Goal: Task Accomplishment & Management: Manage account settings

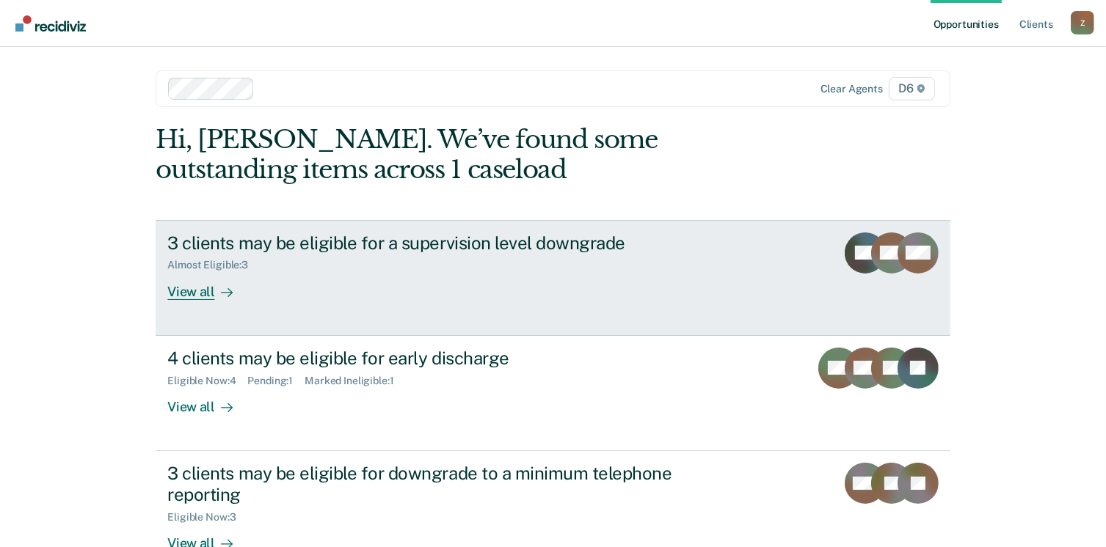
click at [169, 288] on div "View all" at bounding box center [208, 285] width 82 height 29
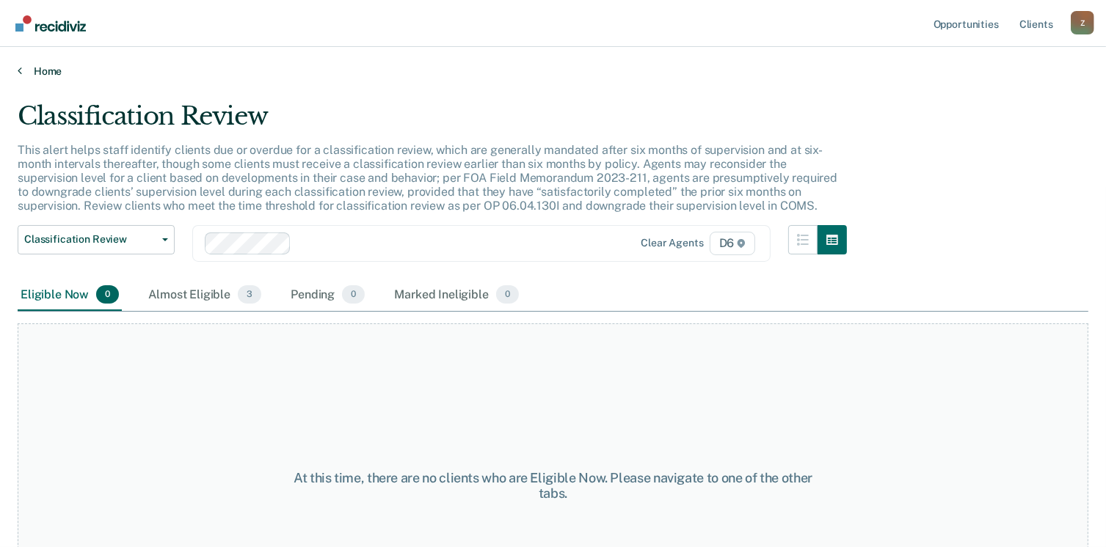
click at [18, 71] on icon at bounding box center [20, 71] width 4 height 12
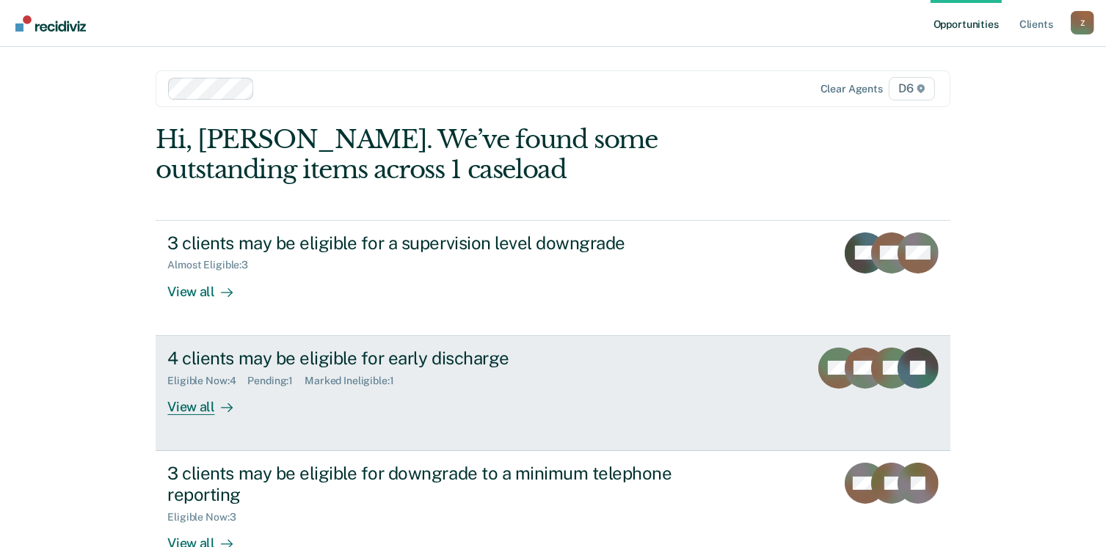
click at [190, 403] on div "View all" at bounding box center [208, 401] width 82 height 29
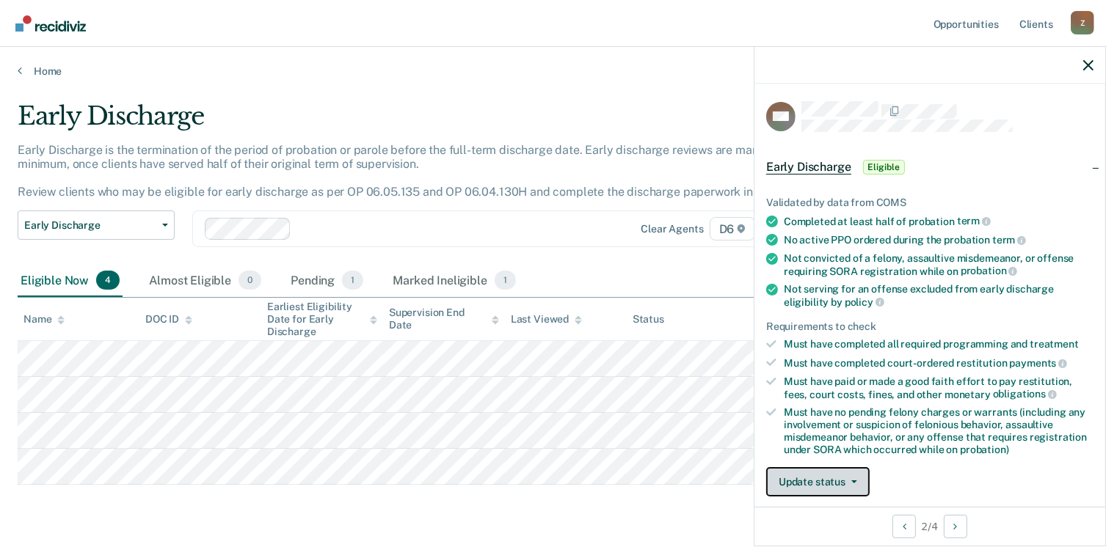
click at [819, 478] on button "Update status" at bounding box center [817, 481] width 103 height 29
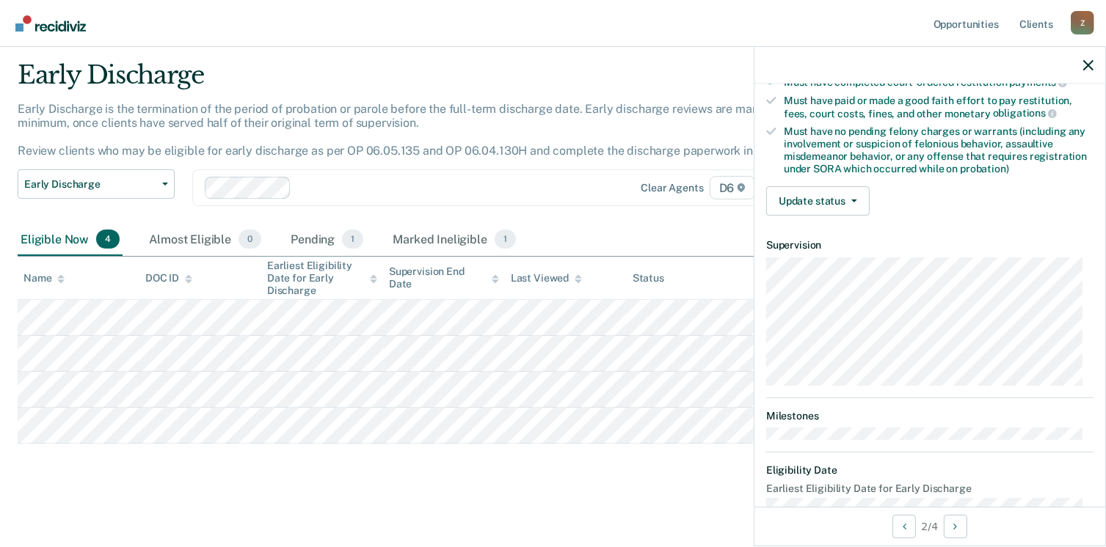
scroll to position [308, 0]
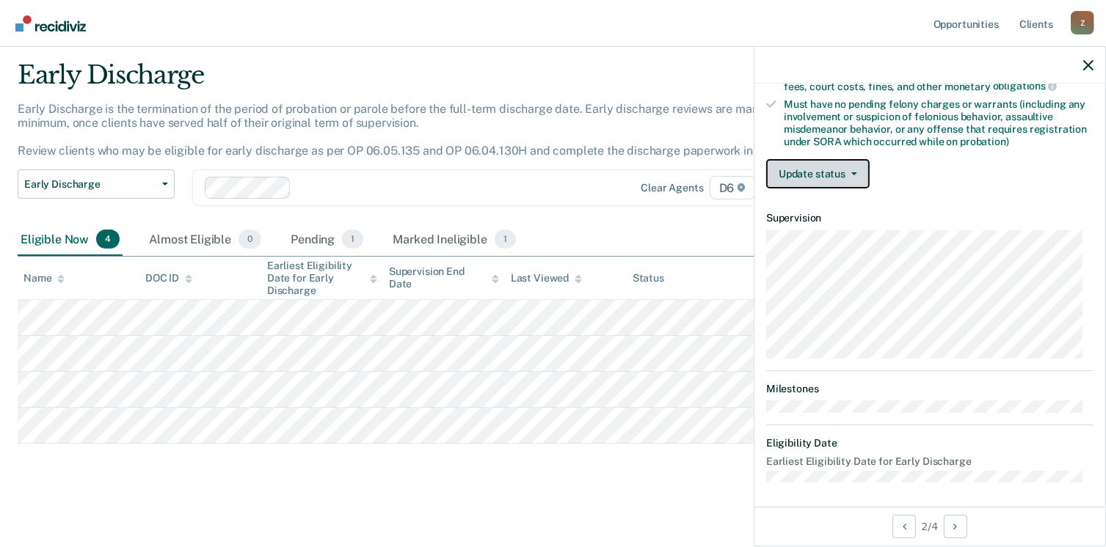
click at [853, 172] on icon "button" at bounding box center [854, 173] width 6 height 3
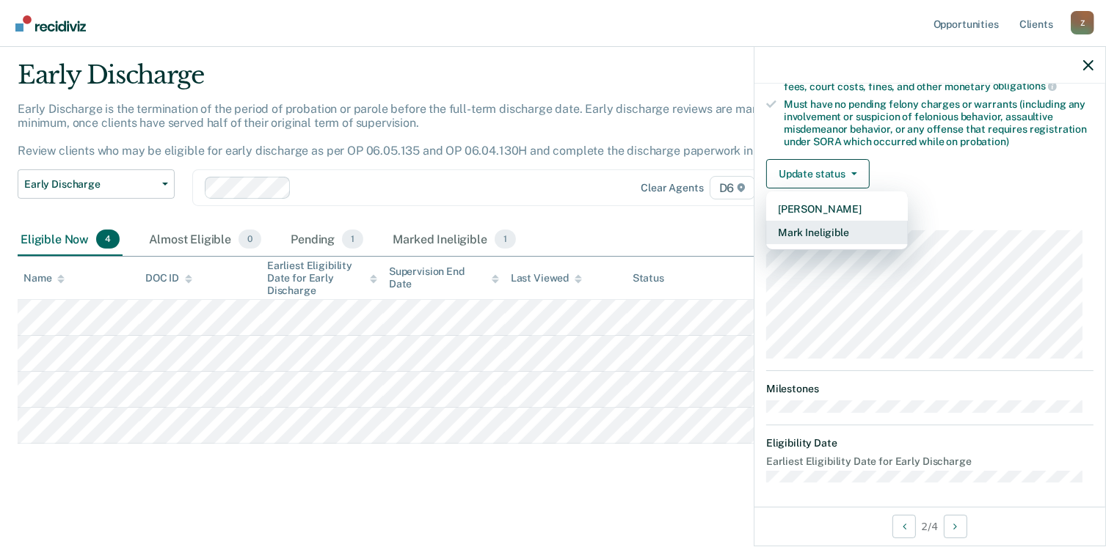
click at [836, 230] on button "Mark Ineligible" at bounding box center [837, 232] width 142 height 23
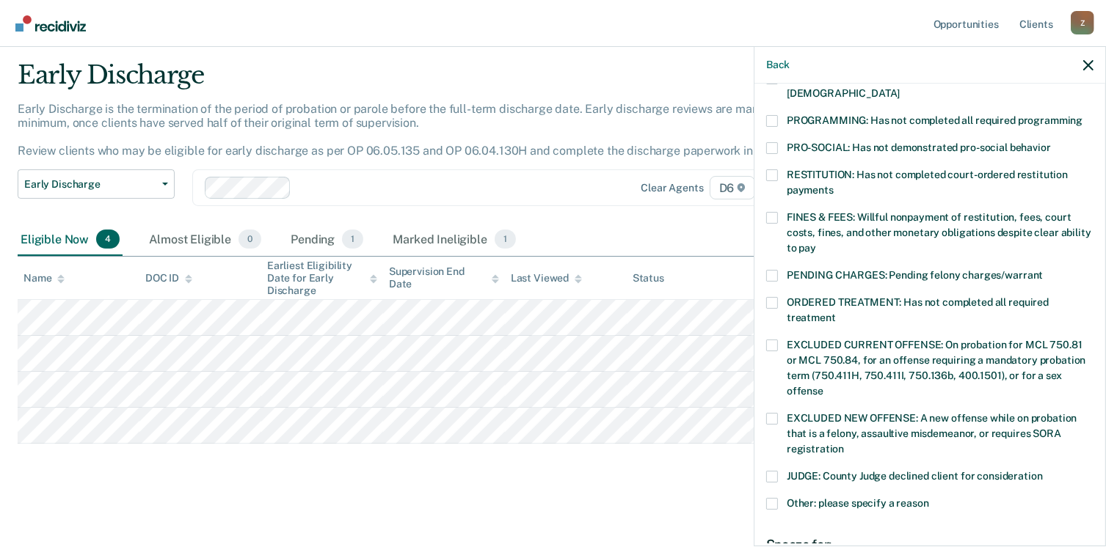
click at [770, 115] on span at bounding box center [772, 121] width 12 height 12
click at [1082, 115] on input "PROGRAMMING: Has not completed all required programming" at bounding box center [1082, 115] width 0 height 0
click at [1048, 476] on div "JUDGE: County Judge declined client for consideration" at bounding box center [929, 484] width 327 height 27
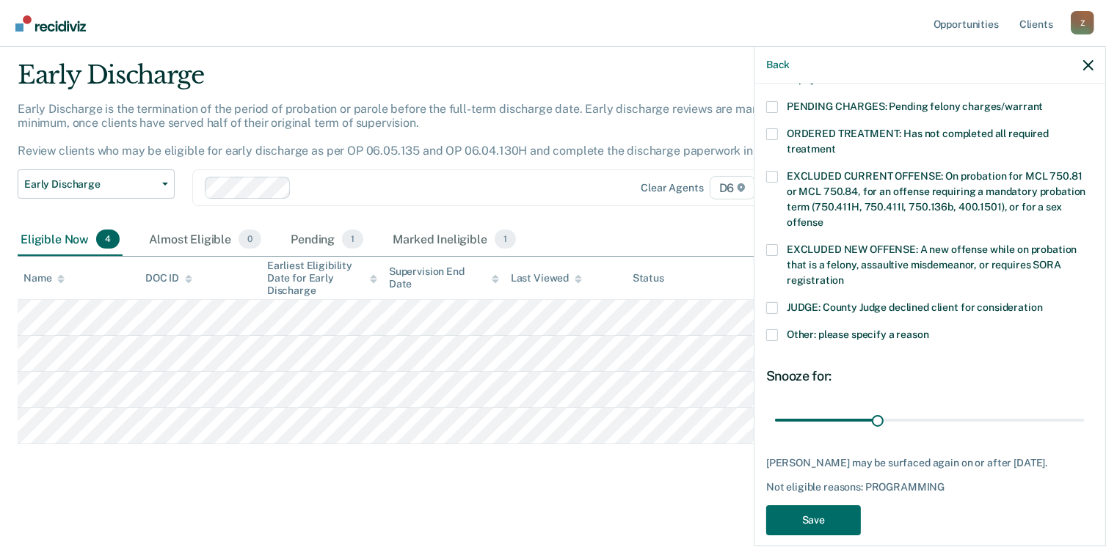
scroll to position [478, 0]
click at [834, 505] on button "Save" at bounding box center [813, 520] width 95 height 30
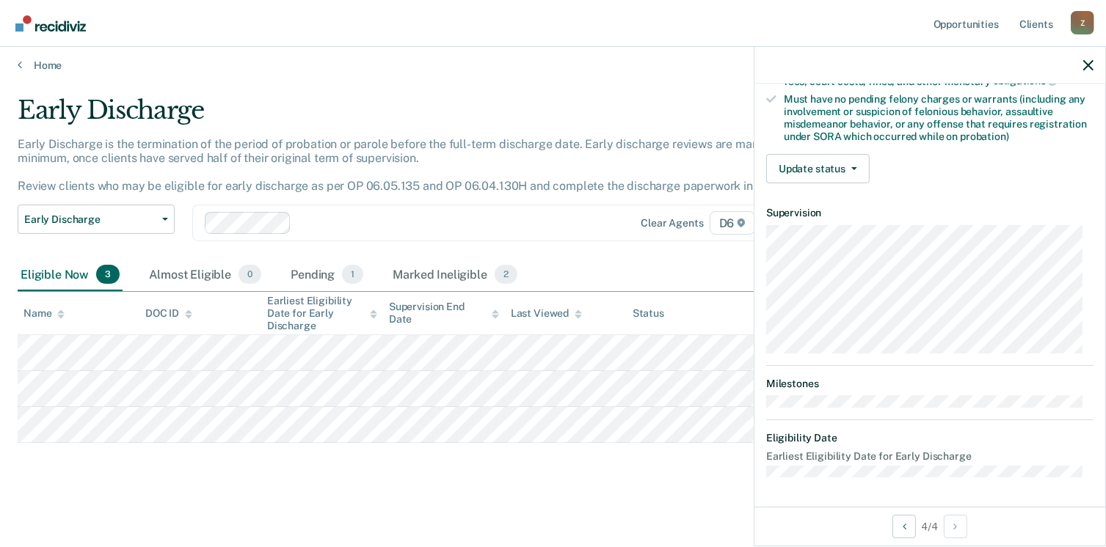
scroll to position [308, 0]
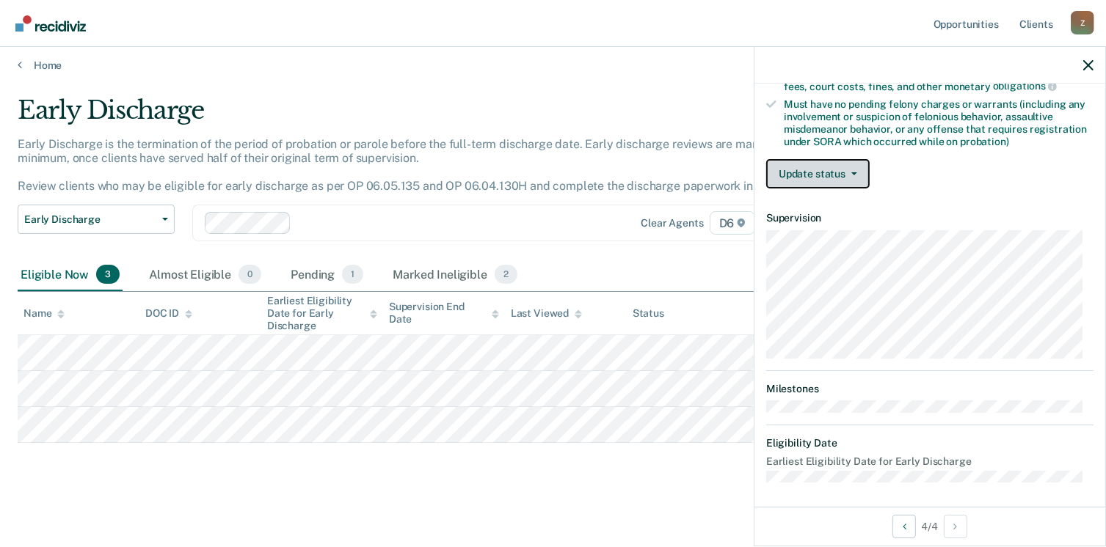
click at [851, 173] on button "Update status" at bounding box center [817, 173] width 103 height 29
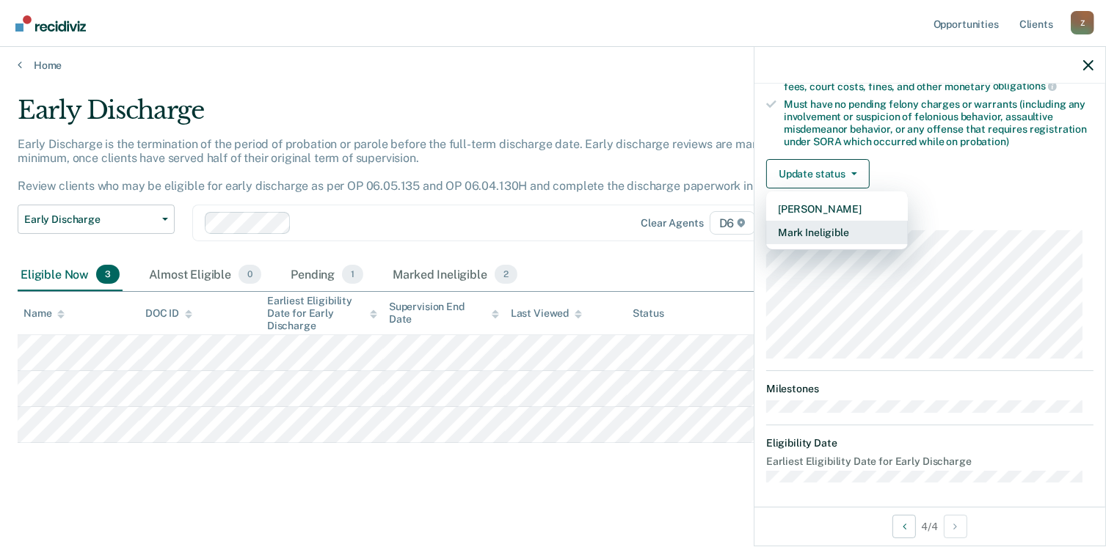
click at [819, 225] on button "Mark Ineligible" at bounding box center [837, 232] width 142 height 23
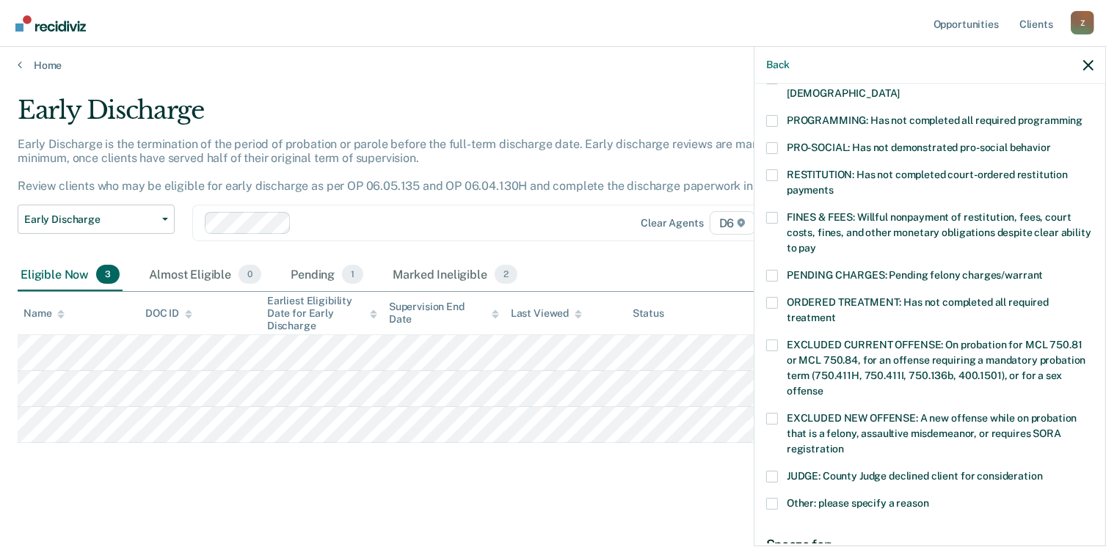
click at [769, 115] on span at bounding box center [772, 121] width 12 height 12
click at [1082, 115] on input "PROGRAMMING: Has not completed all required programming" at bounding box center [1082, 115] width 0 height 0
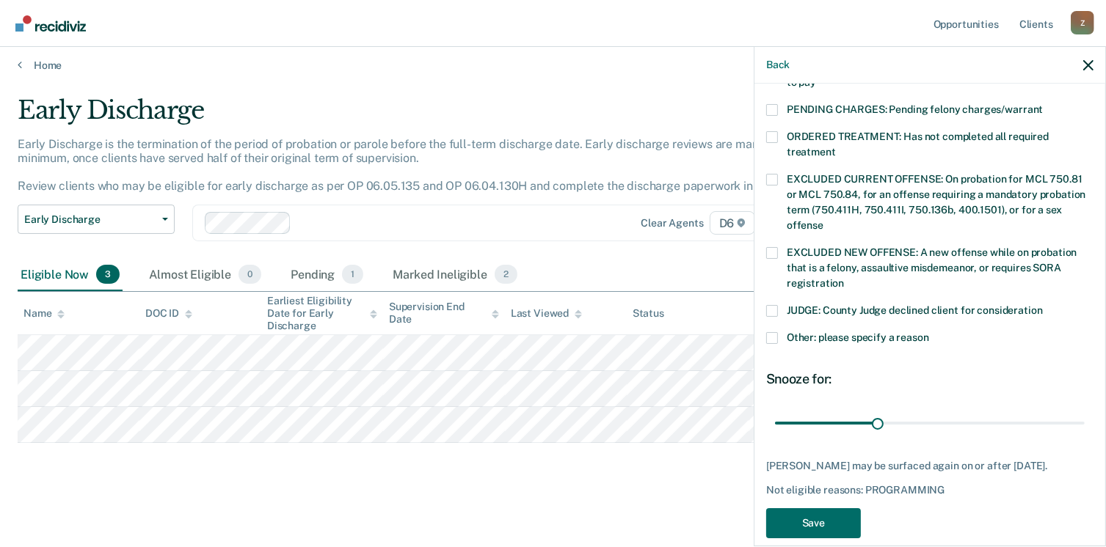
scroll to position [478, 0]
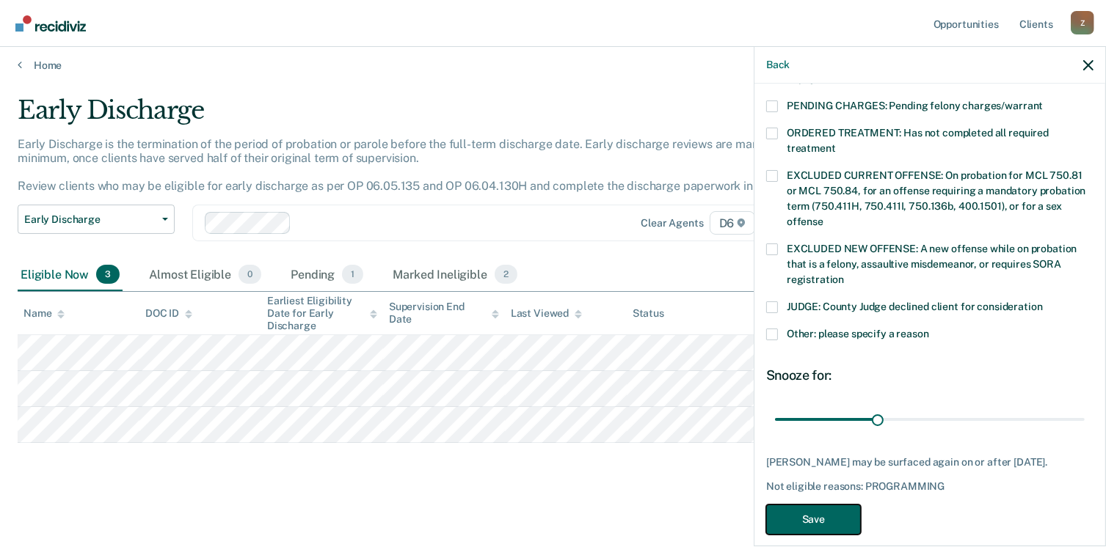
click at [826, 505] on button "Save" at bounding box center [813, 520] width 95 height 30
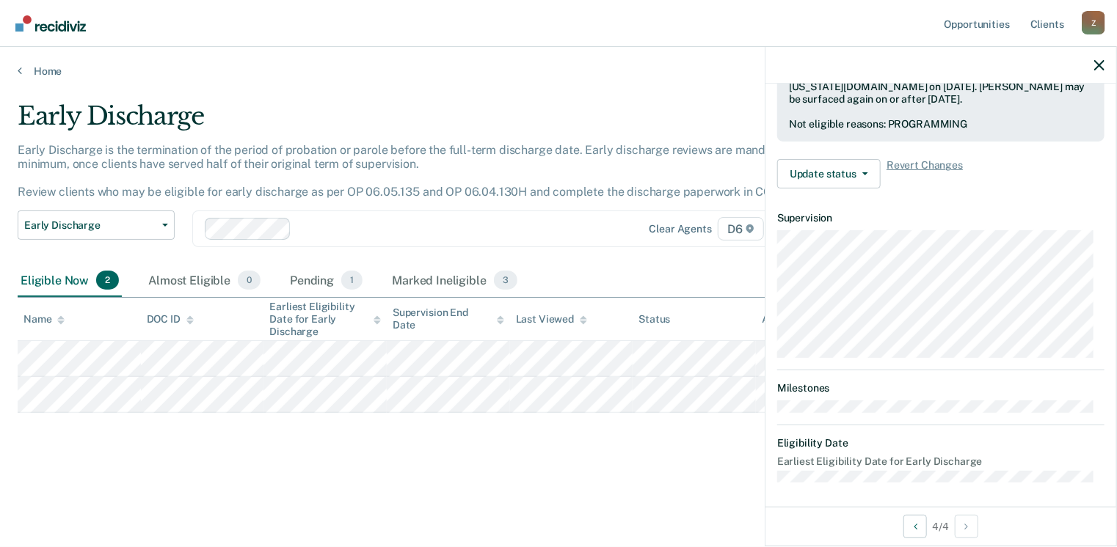
scroll to position [308, 0]
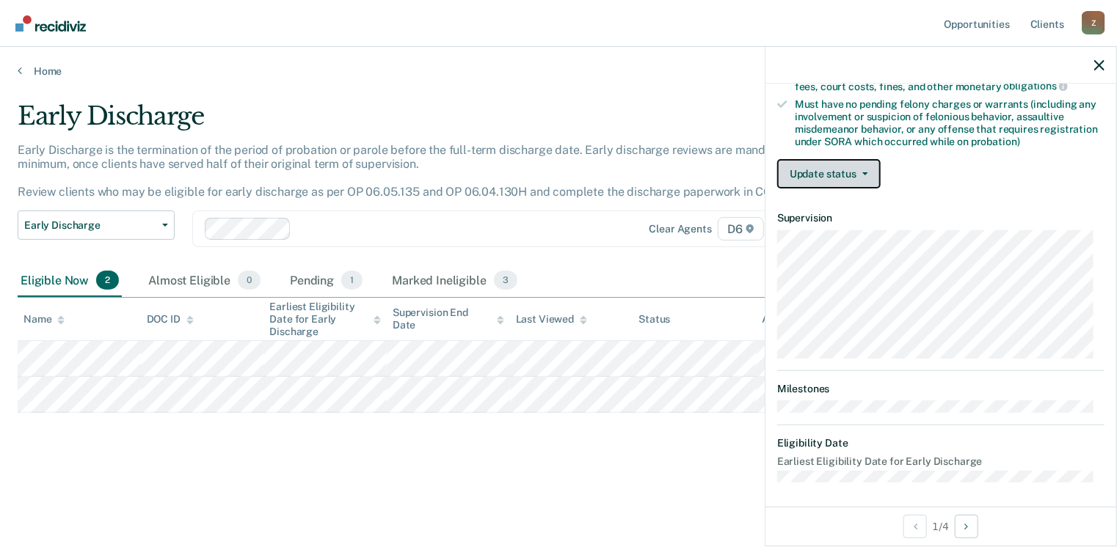
click at [823, 165] on button "Update status" at bounding box center [828, 173] width 103 height 29
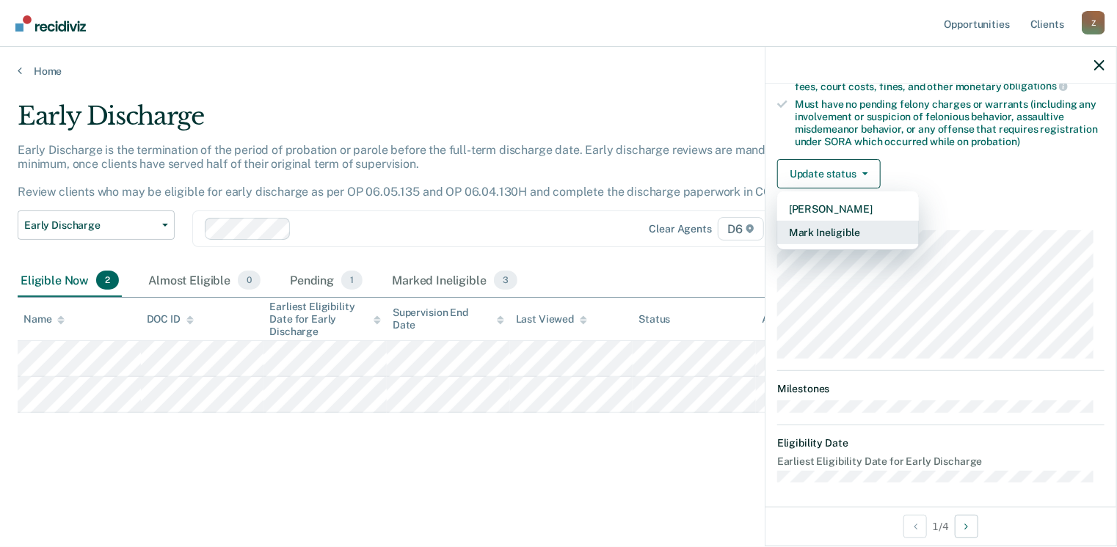
click at [816, 236] on button "Mark Ineligible" at bounding box center [848, 232] width 142 height 23
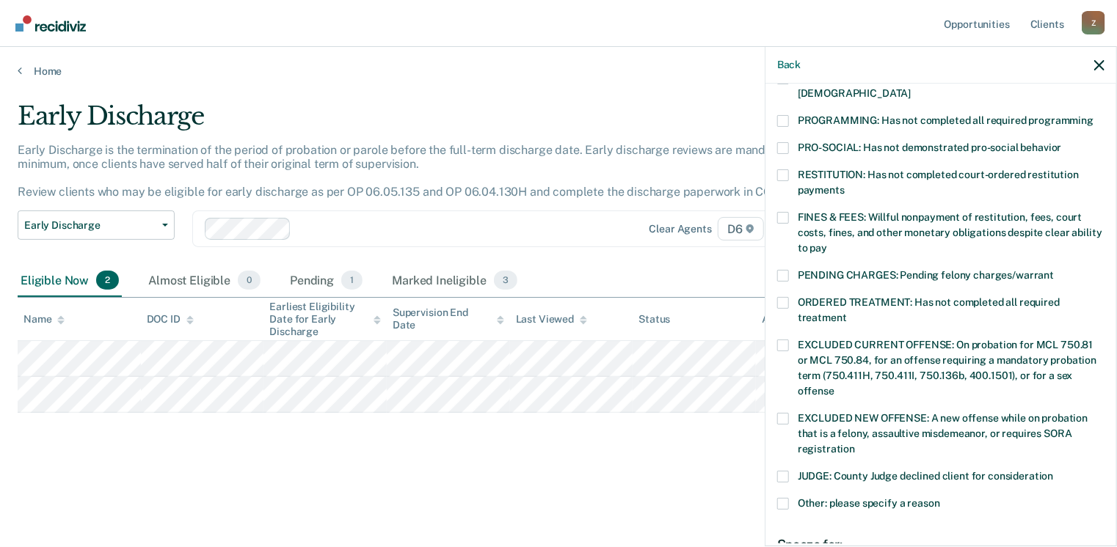
click at [783, 212] on span at bounding box center [783, 218] width 12 height 12
click at [827, 243] on input "FINES & FEES: Willful nonpayment of restitution, fees, court costs, fines, and …" at bounding box center [827, 243] width 0 height 0
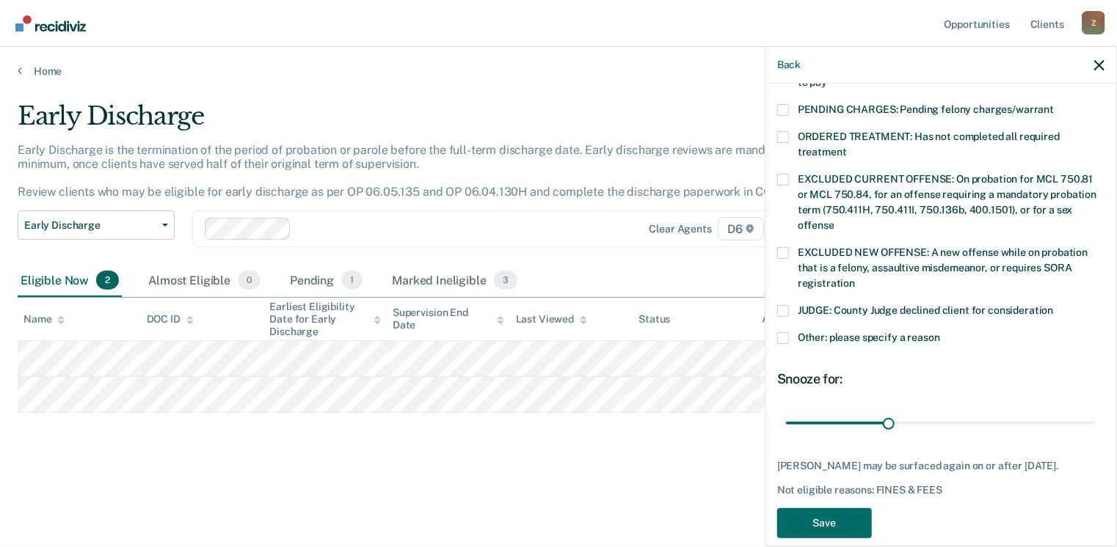
scroll to position [478, 0]
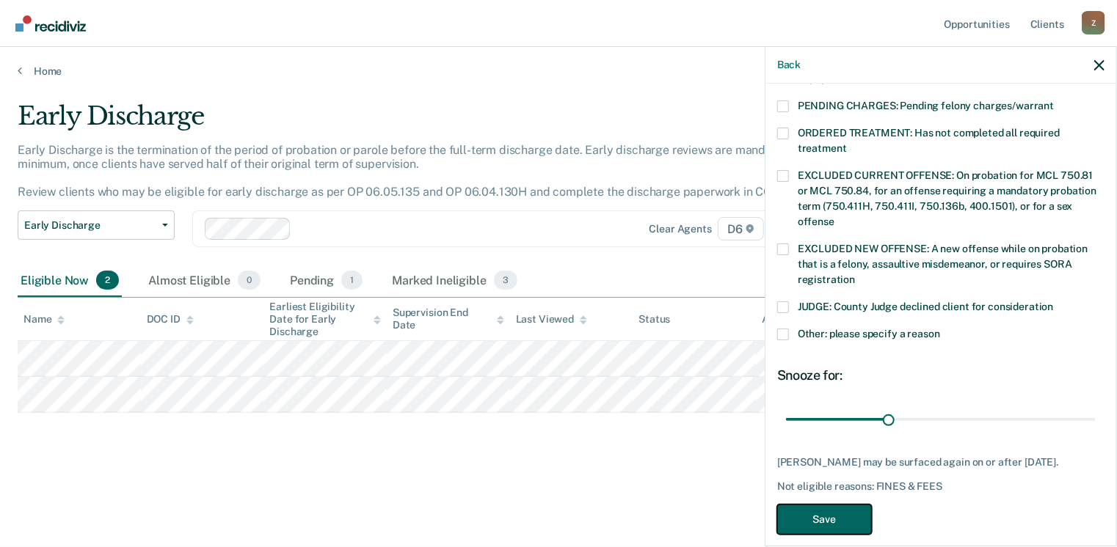
click at [845, 508] on button "Save" at bounding box center [824, 520] width 95 height 30
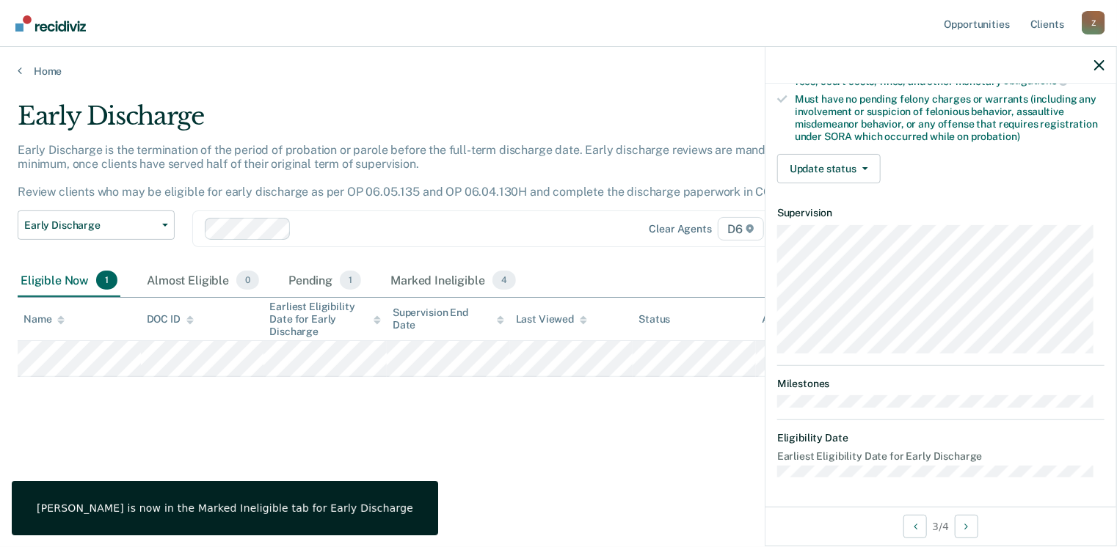
scroll to position [308, 0]
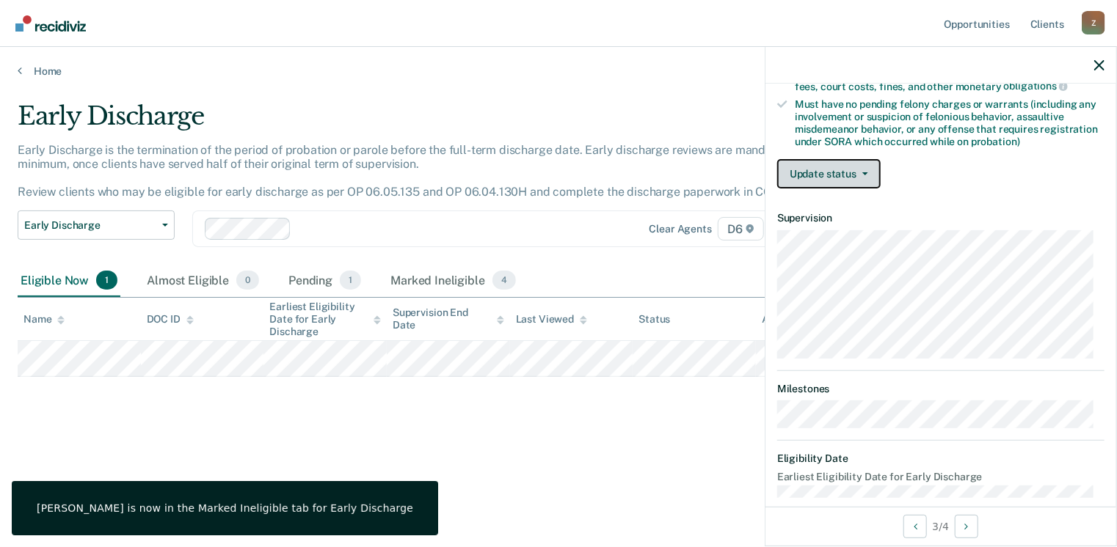
click at [859, 172] on button "Update status" at bounding box center [828, 173] width 103 height 29
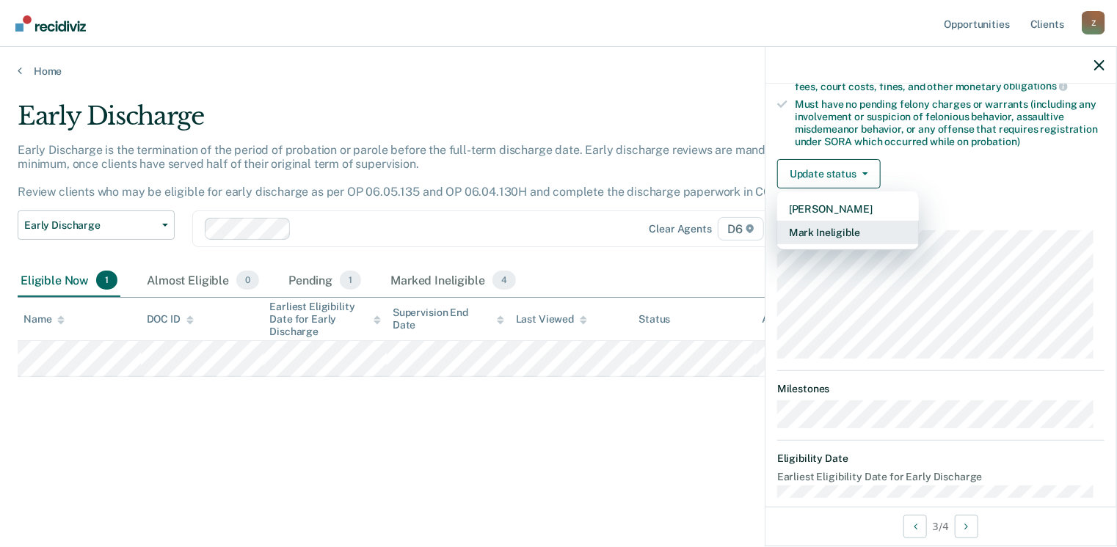
click at [837, 227] on button "Mark Ineligible" at bounding box center [848, 232] width 142 height 23
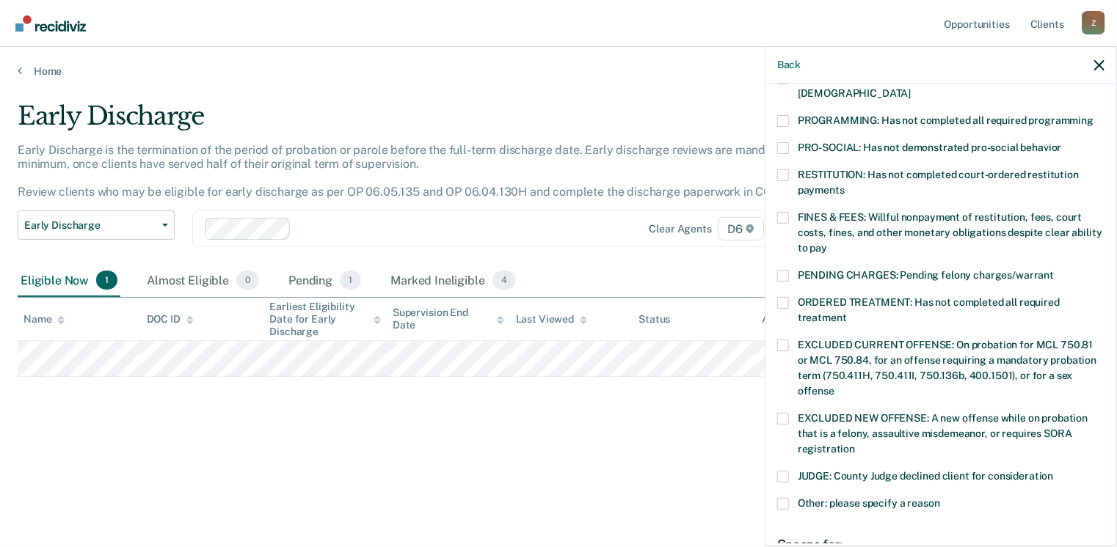
click at [780, 498] on span at bounding box center [783, 504] width 12 height 12
click at [940, 498] on input "Other: please specify a reason" at bounding box center [940, 498] width 0 height 0
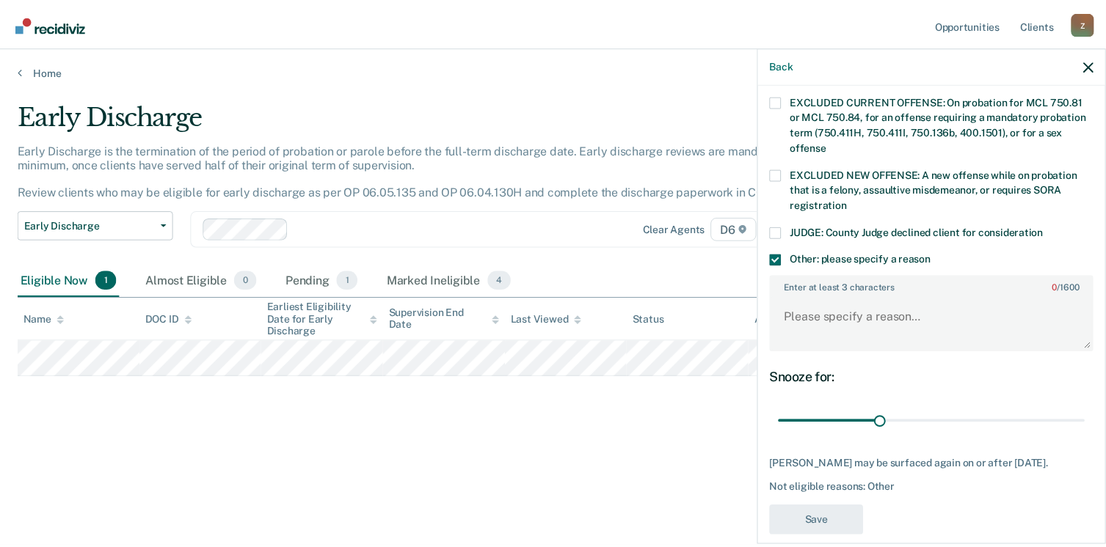
scroll to position [553, 0]
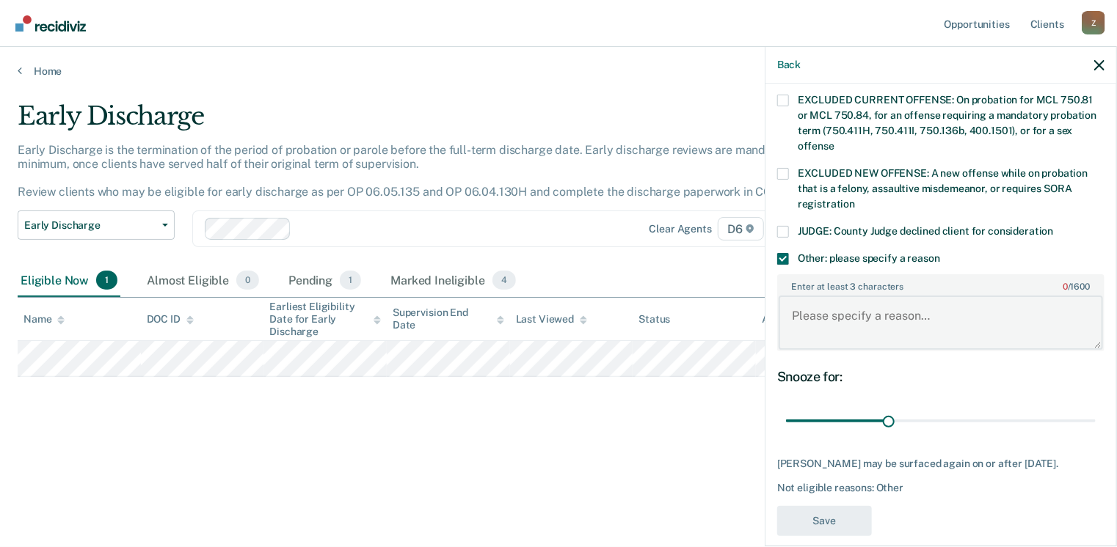
click at [799, 299] on textarea "Enter at least 3 characters 0 / 1600" at bounding box center [940, 323] width 324 height 54
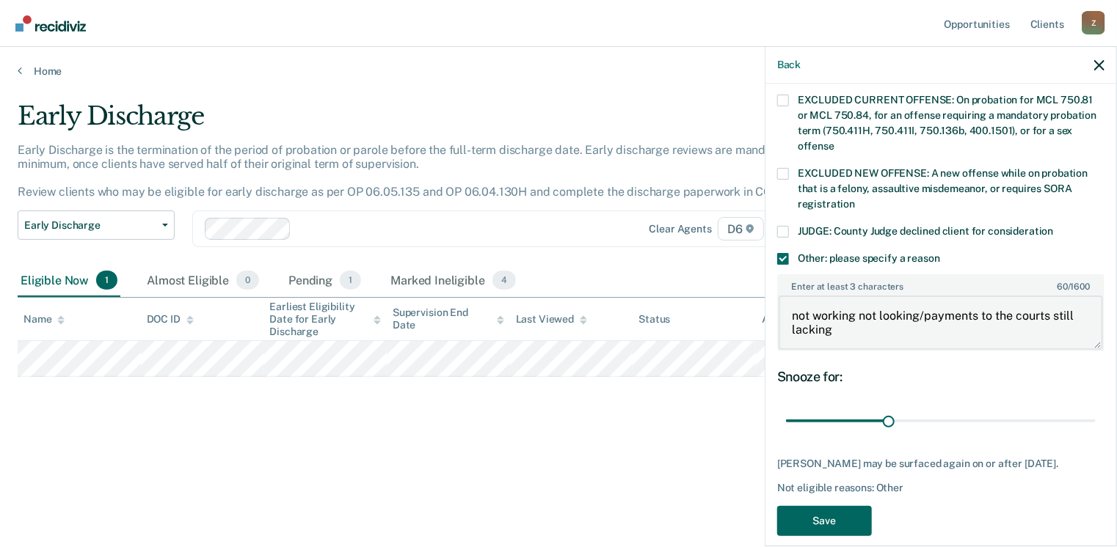
type textarea "not working not looking/payments to the courts still lacking"
click at [822, 506] on button "Save" at bounding box center [824, 521] width 95 height 30
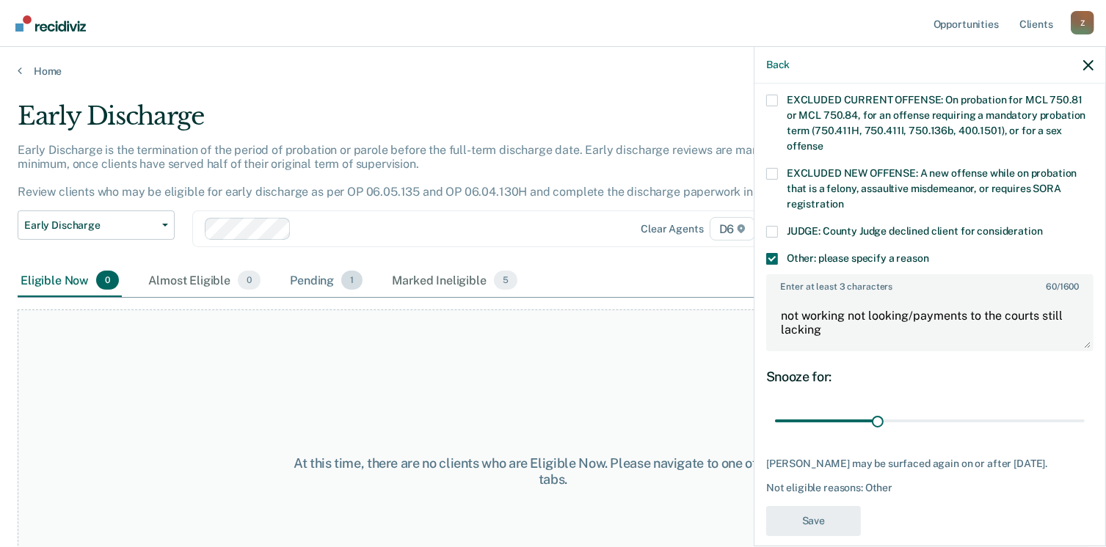
scroll to position [456, 0]
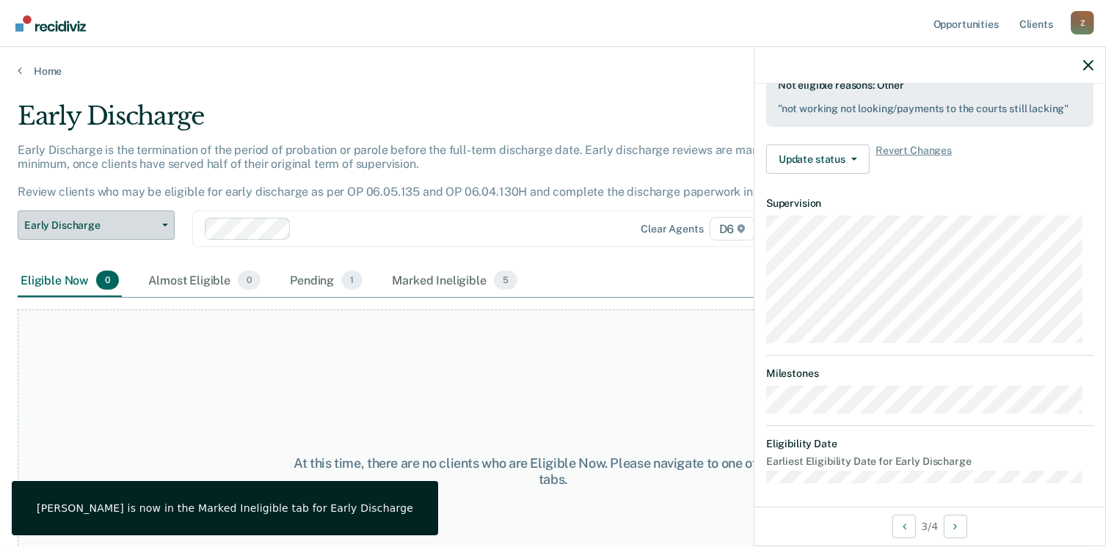
drag, startPoint x: 297, startPoint y: 294, endPoint x: 103, endPoint y: 236, distance: 203.1
click at [103, 236] on div "Early Discharge Early Discharge is the termination of the period of probation o…" at bounding box center [553, 269] width 1070 height 336
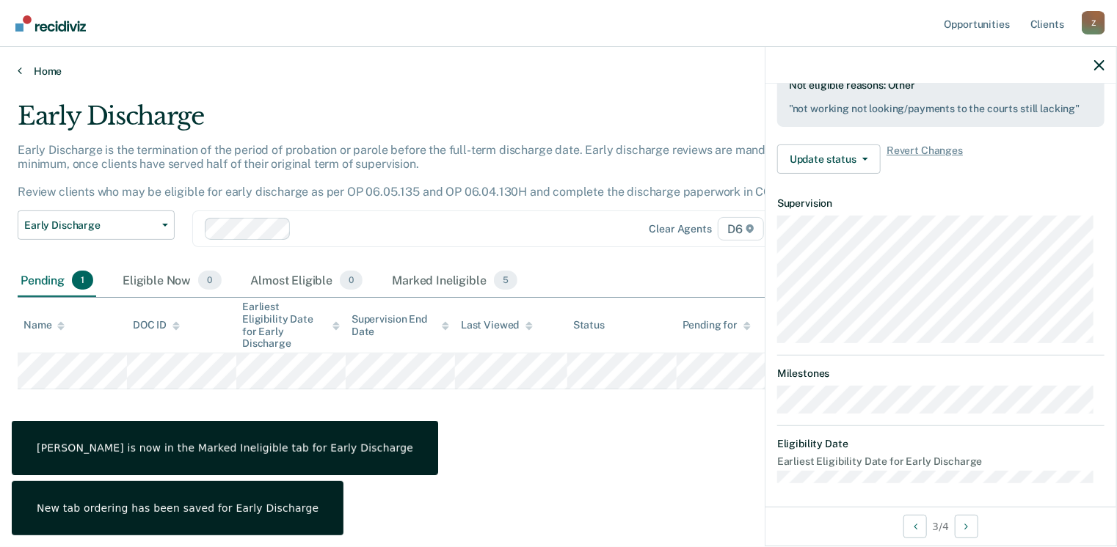
click at [20, 70] on icon at bounding box center [20, 71] width 4 height 12
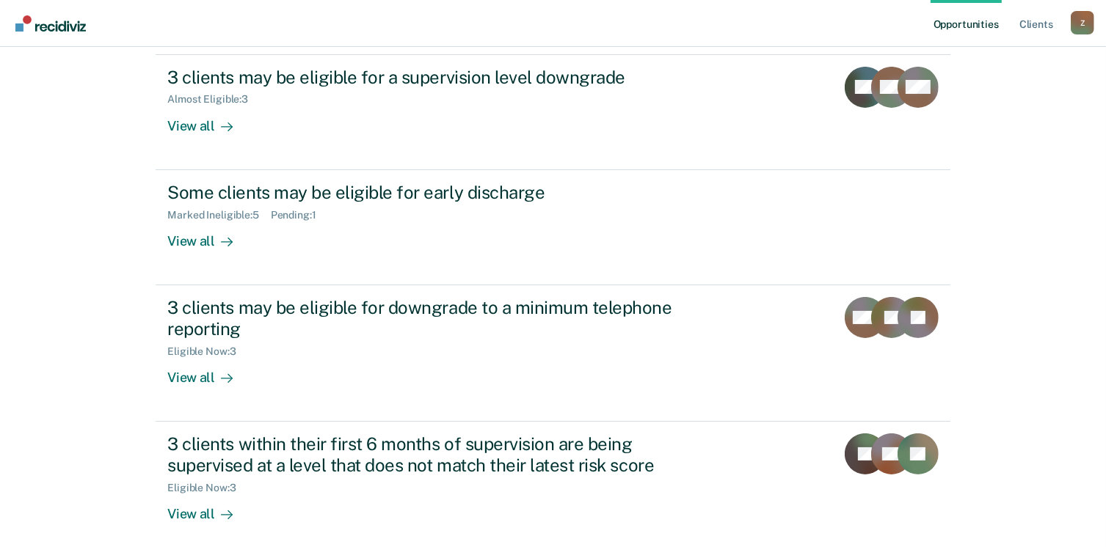
scroll to position [195, 0]
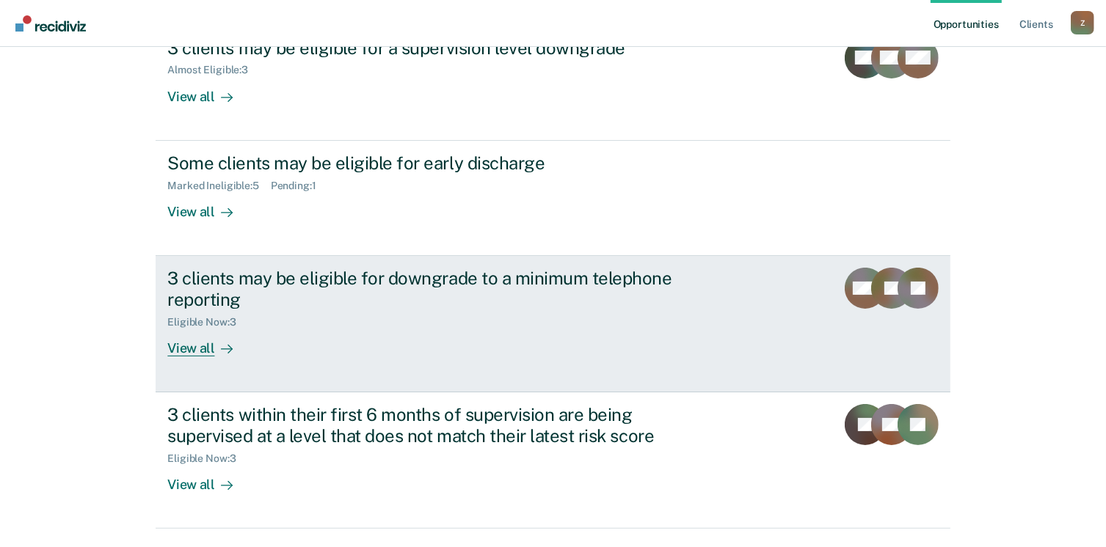
click at [204, 343] on div "View all" at bounding box center [208, 342] width 82 height 29
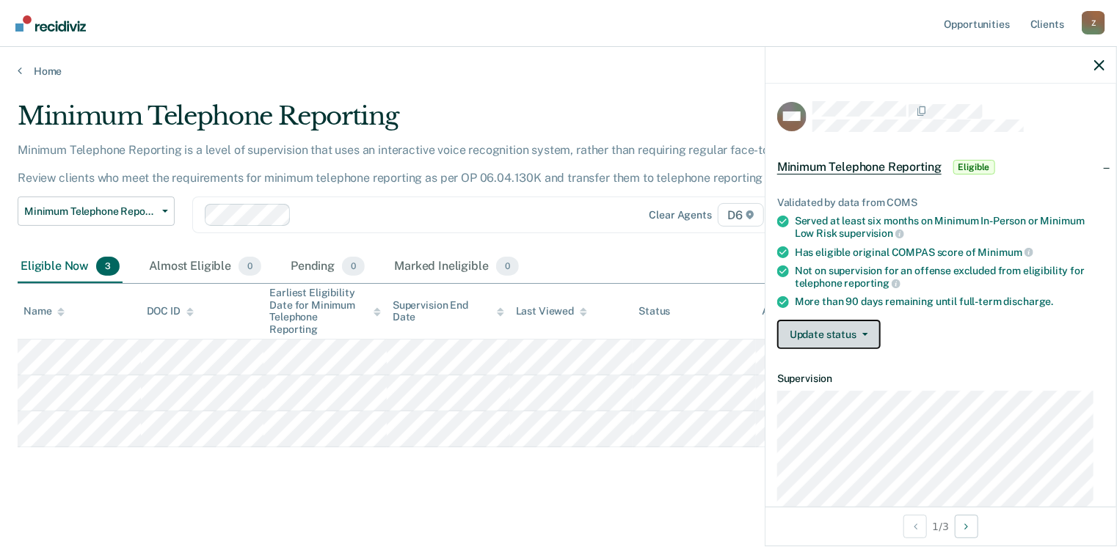
click at [861, 328] on button "Update status" at bounding box center [828, 334] width 103 height 29
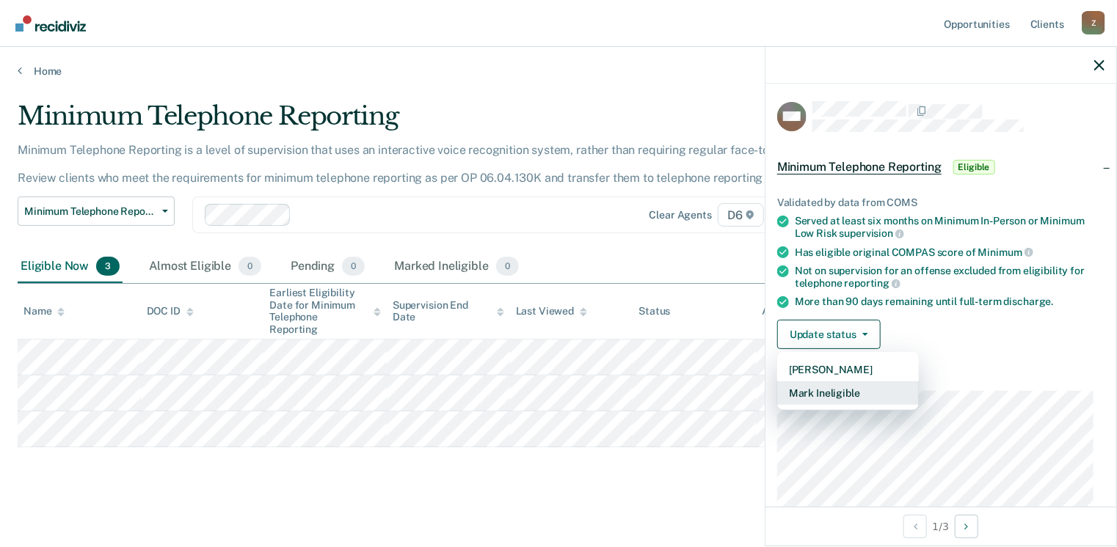
click at [833, 394] on button "Mark Ineligible" at bounding box center [848, 393] width 142 height 23
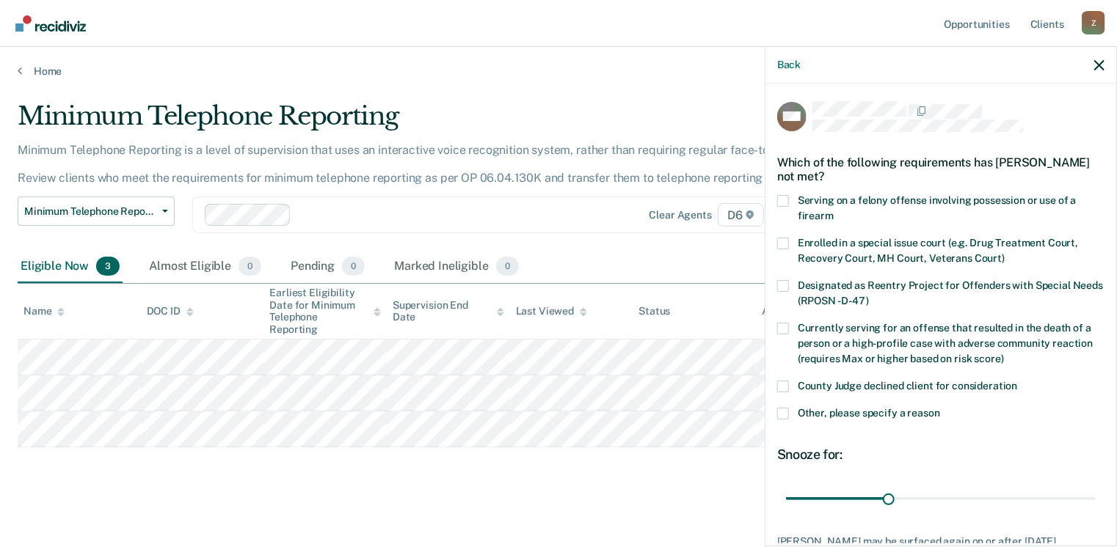
click at [787, 414] on span at bounding box center [783, 414] width 12 height 12
click at [940, 408] on input "Other, please specify a reason" at bounding box center [940, 408] width 0 height 0
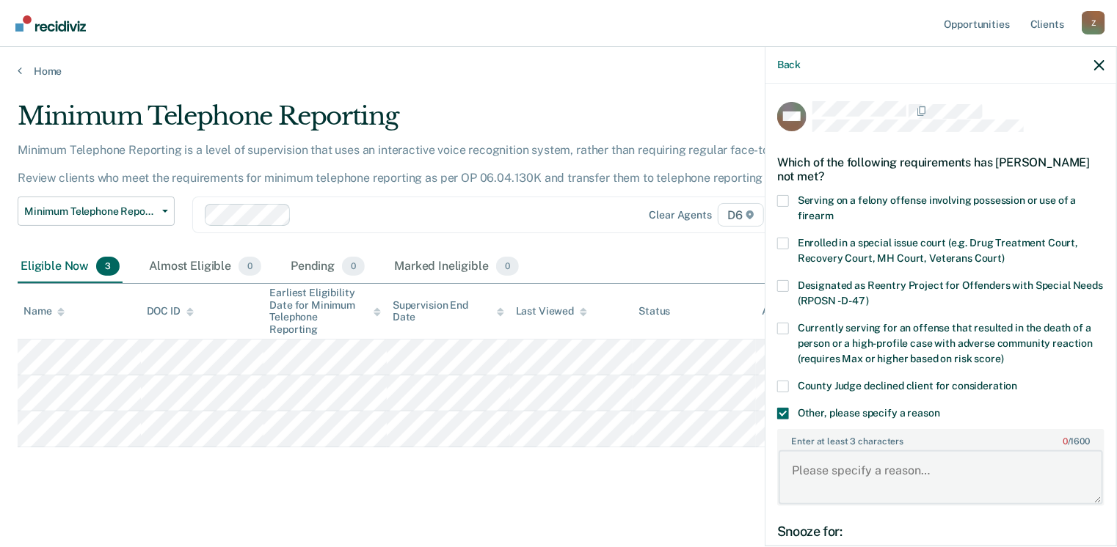
click at [905, 467] on textarea "Enter at least 3 characters 0 / 1600" at bounding box center [940, 477] width 324 height 54
type textarea "does not want to go on telephone reporting"
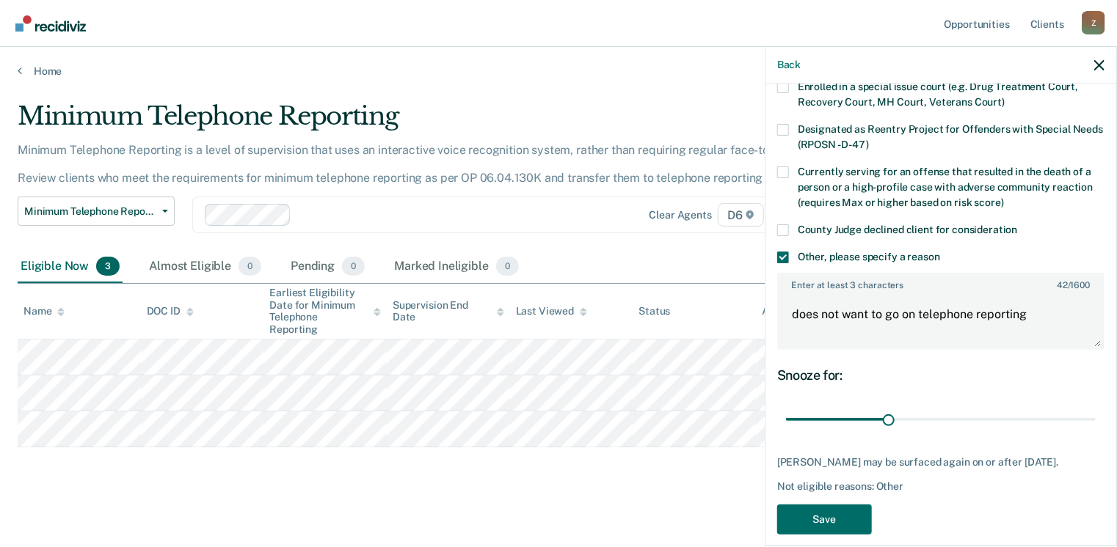
scroll to position [183, 0]
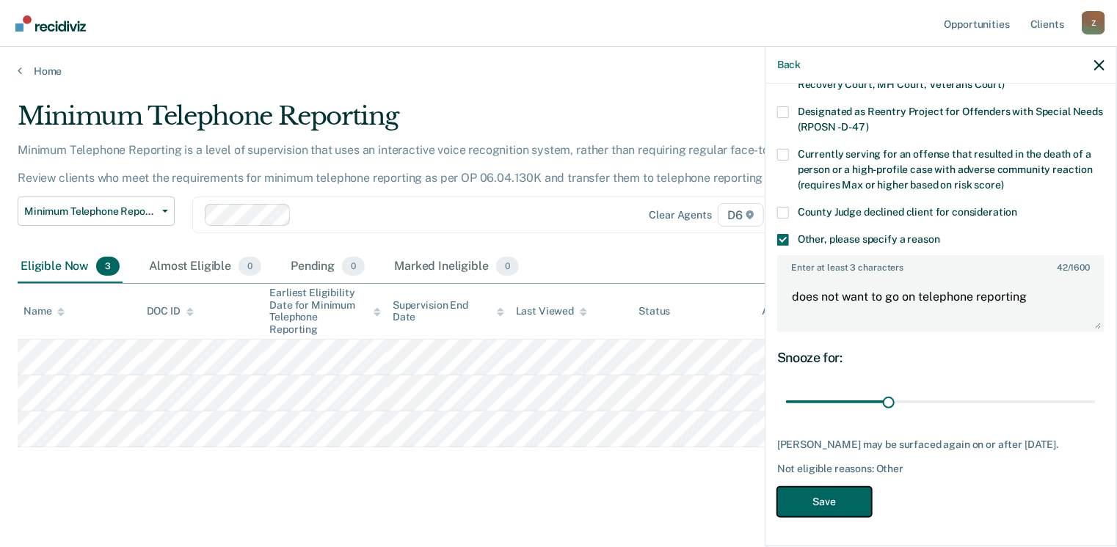
click at [795, 497] on button "Save" at bounding box center [824, 502] width 95 height 30
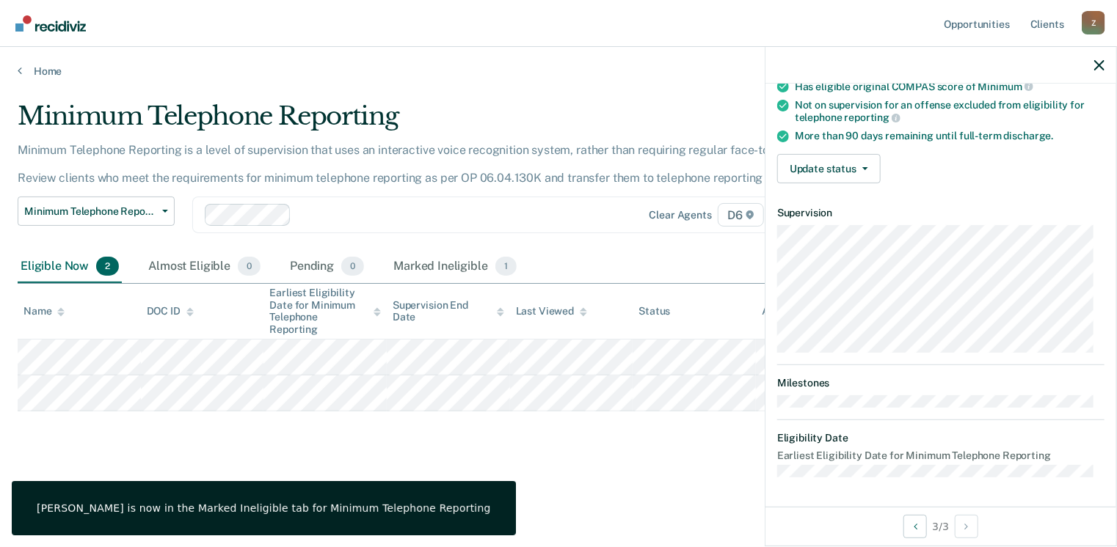
scroll to position [161, 0]
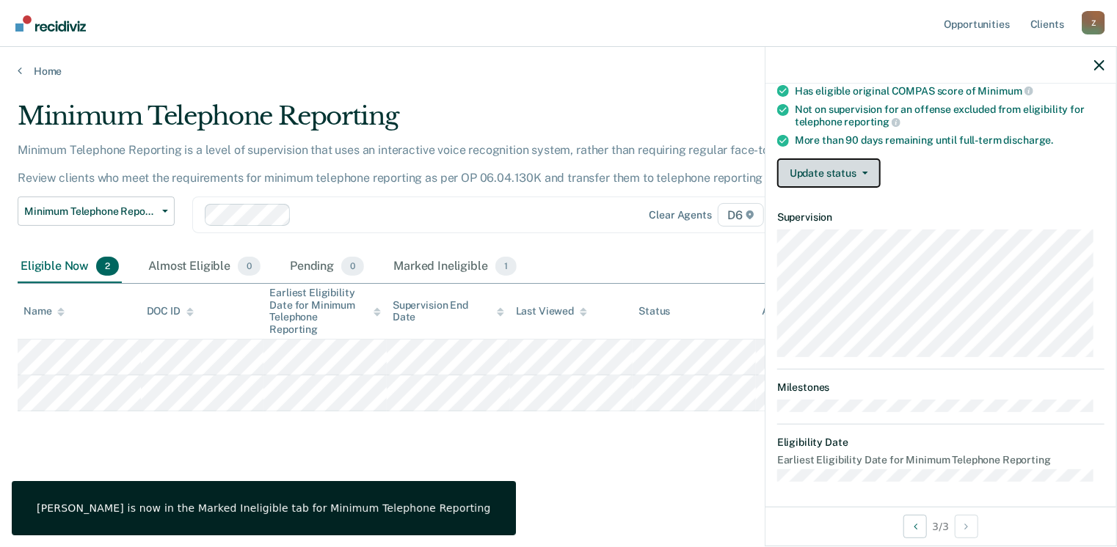
click at [861, 174] on button "Update status" at bounding box center [828, 172] width 103 height 29
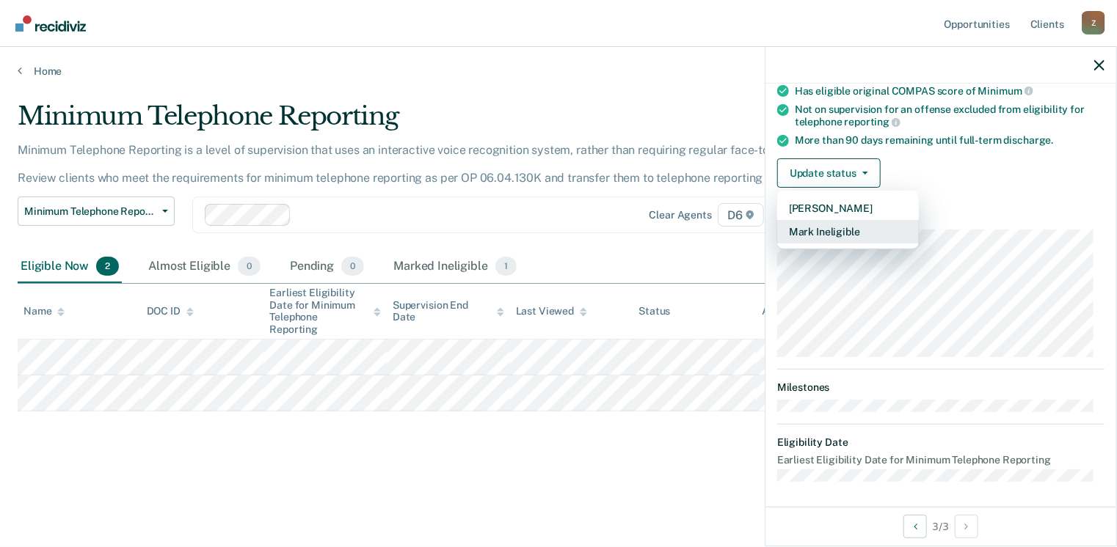
click at [831, 222] on button "Mark Ineligible" at bounding box center [848, 231] width 142 height 23
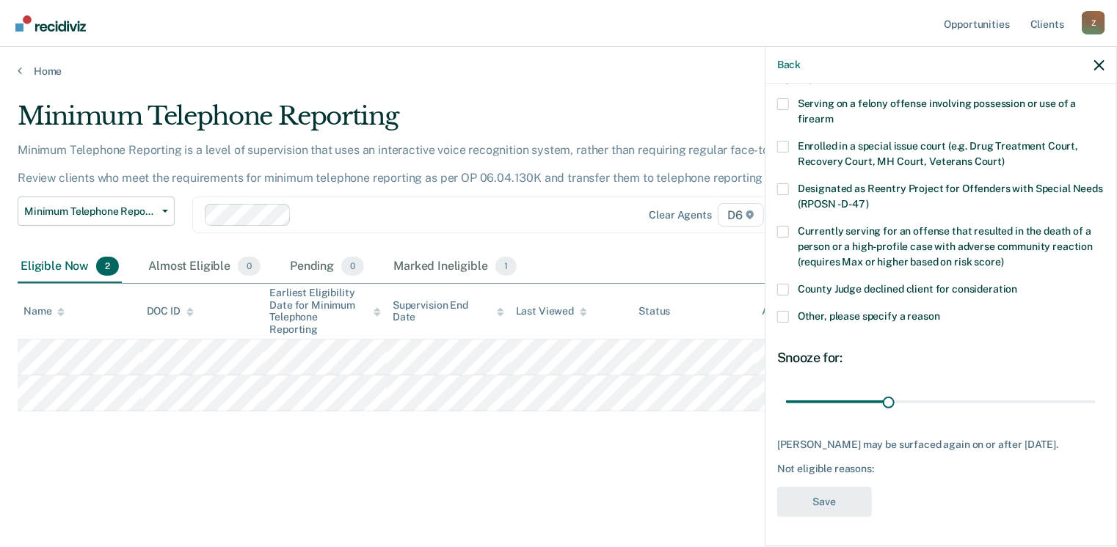
scroll to position [95, 0]
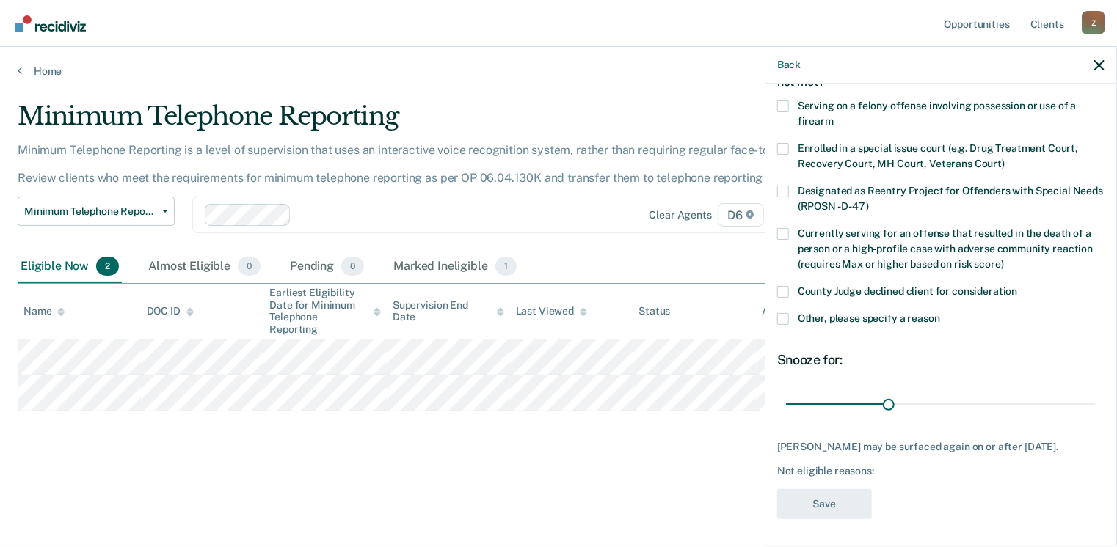
click at [783, 318] on span at bounding box center [783, 319] width 12 height 12
click at [940, 313] on input "Other, please specify a reason" at bounding box center [940, 313] width 0 height 0
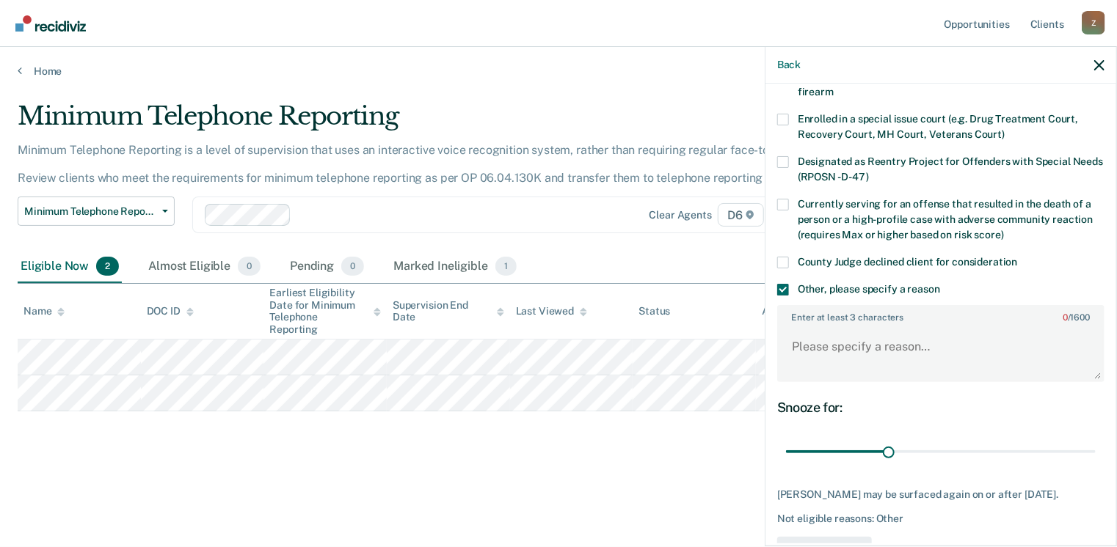
scroll to position [170, 0]
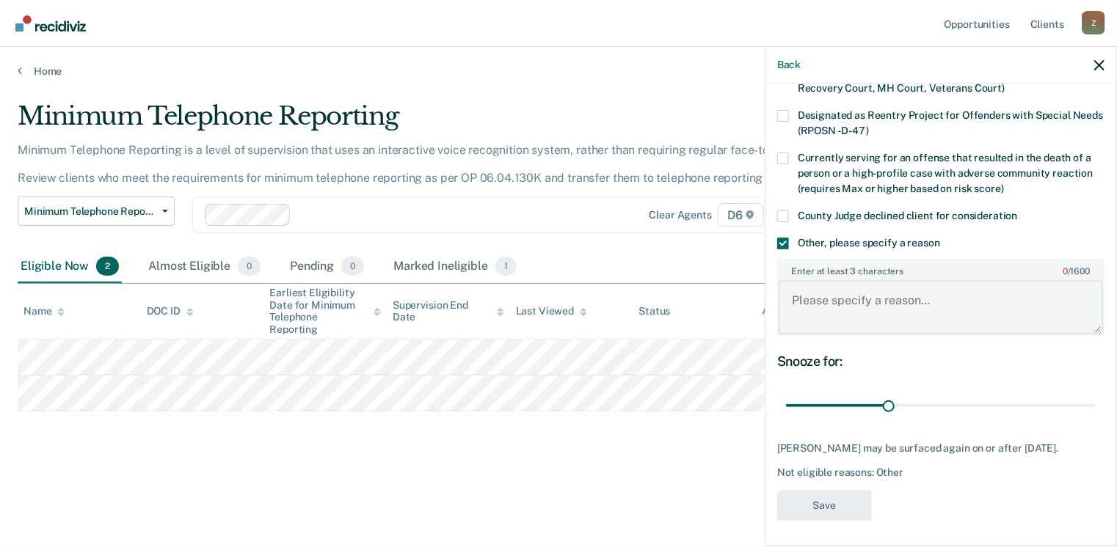
click at [800, 297] on textarea "Enter at least 3 characters 0 / 1600" at bounding box center [940, 307] width 324 height 54
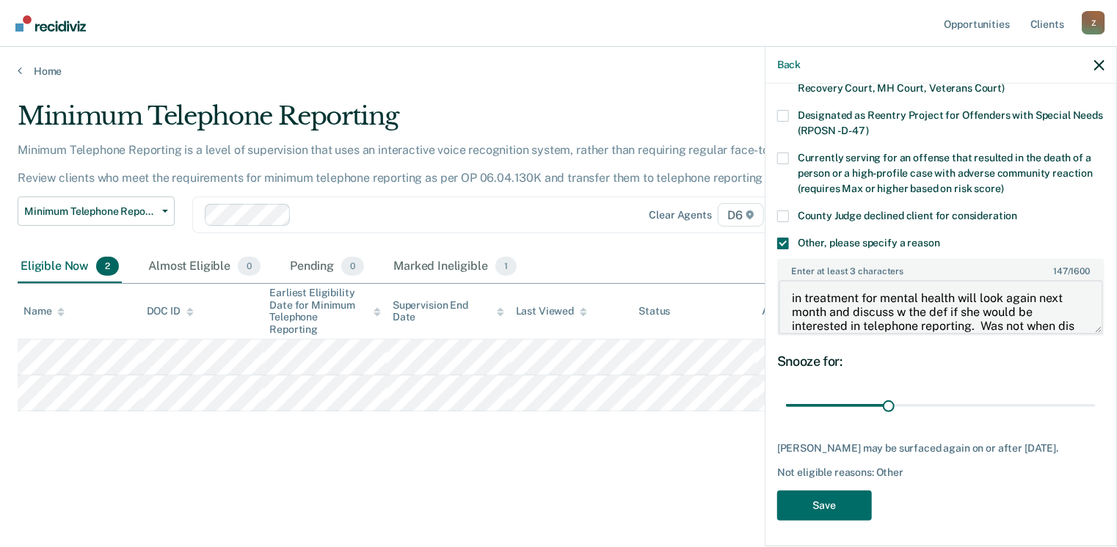
scroll to position [16, 0]
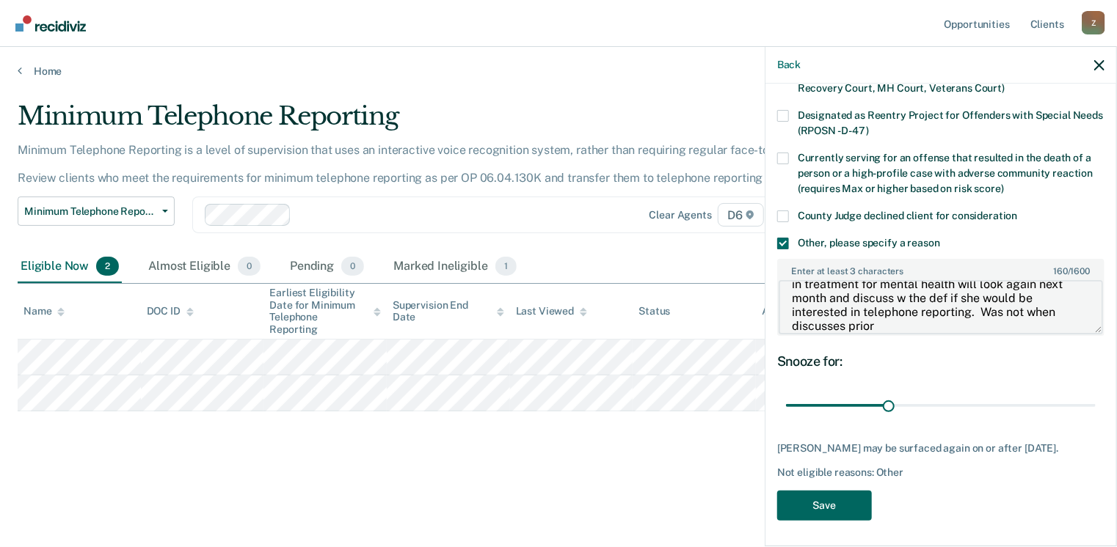
type textarea "in treatment for mental health will look again next month and discuss w the def…"
click at [818, 499] on button "Save" at bounding box center [824, 506] width 95 height 30
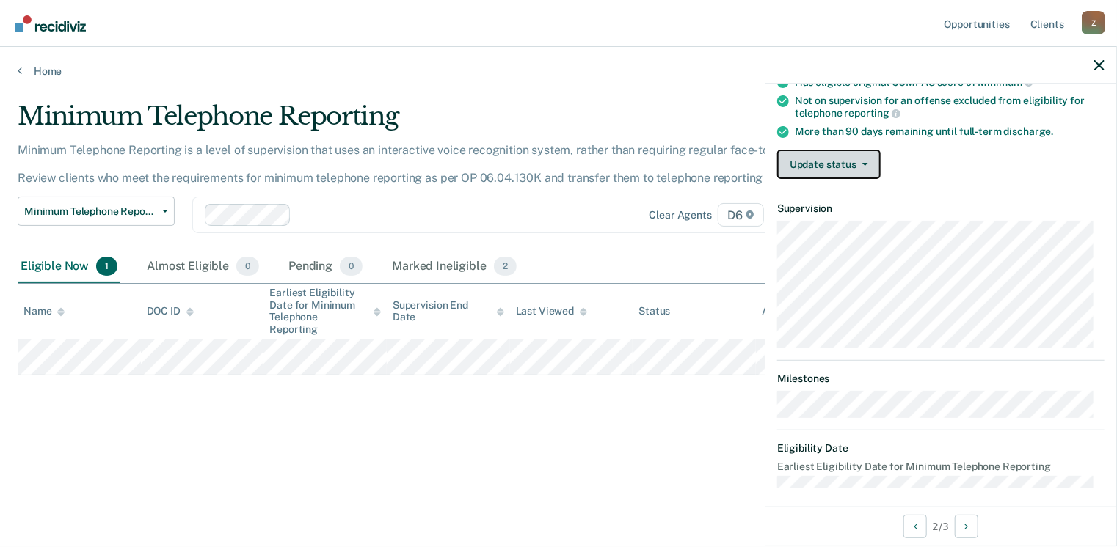
click at [861, 162] on button "Update status" at bounding box center [828, 164] width 103 height 29
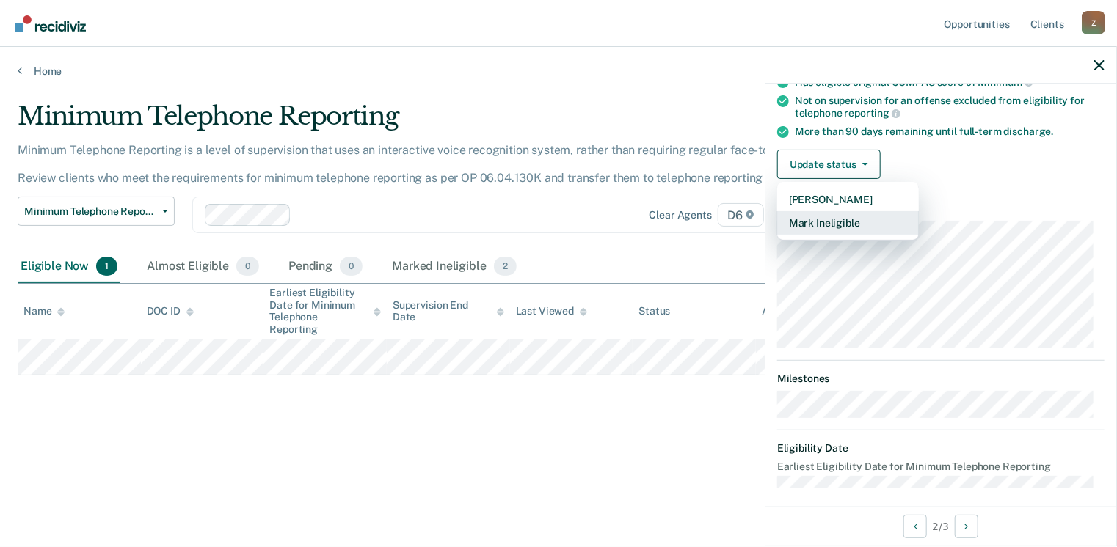
click at [814, 213] on button "Mark Ineligible" at bounding box center [848, 222] width 142 height 23
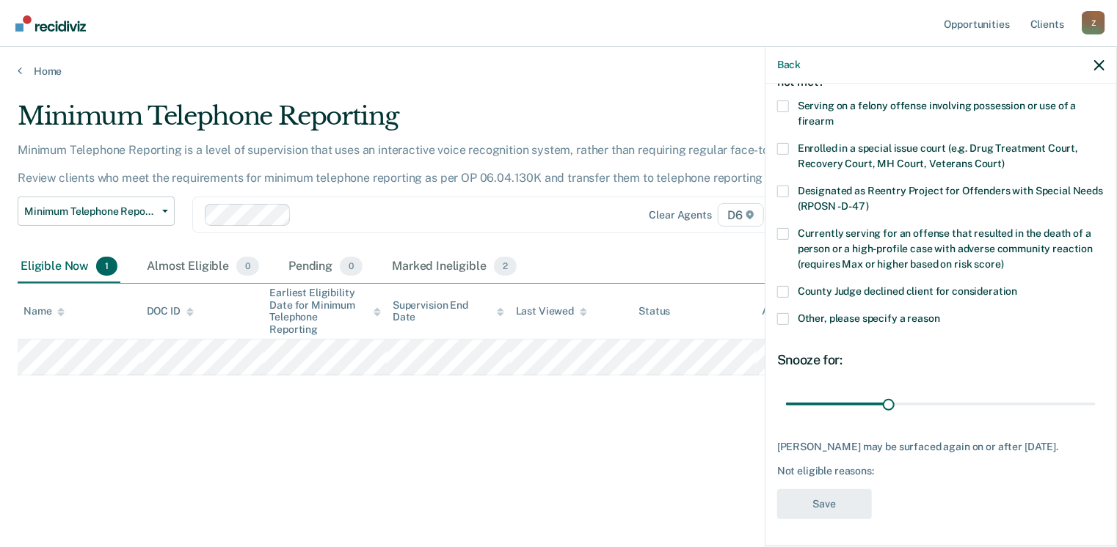
click at [783, 318] on span at bounding box center [783, 319] width 12 height 12
click at [940, 313] on input "Other, please specify a reason" at bounding box center [940, 313] width 0 height 0
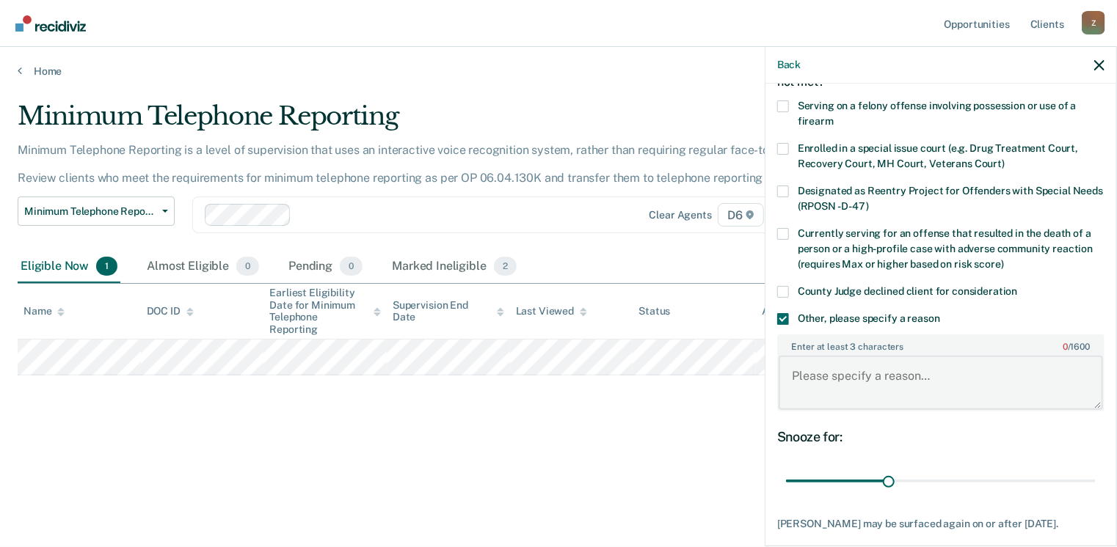
click at [806, 401] on textarea "Enter at least 3 characters 0 / 1600" at bounding box center [940, 383] width 324 height 54
type textarea "Delay will be completed soon"
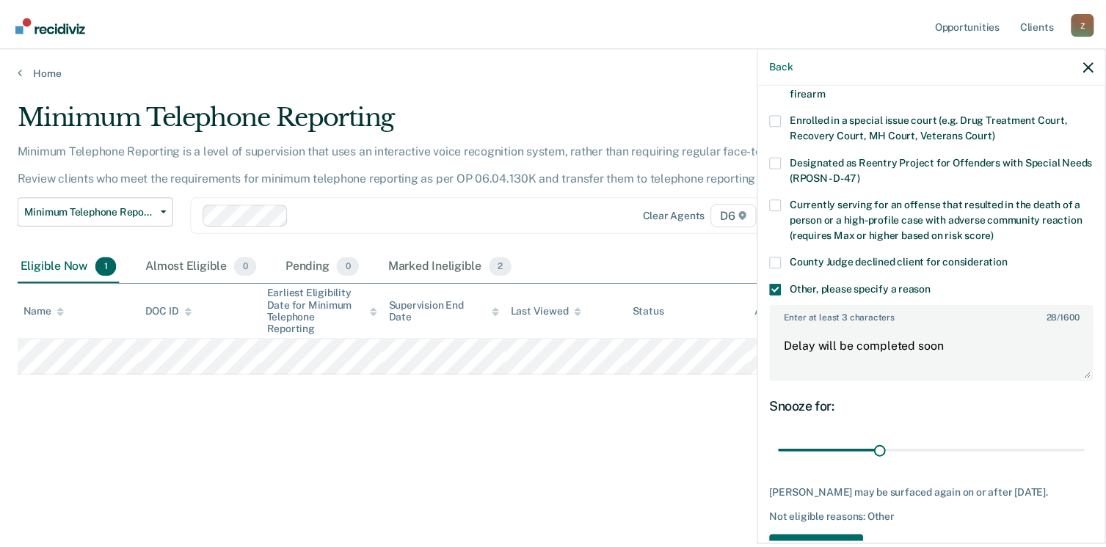
scroll to position [170, 0]
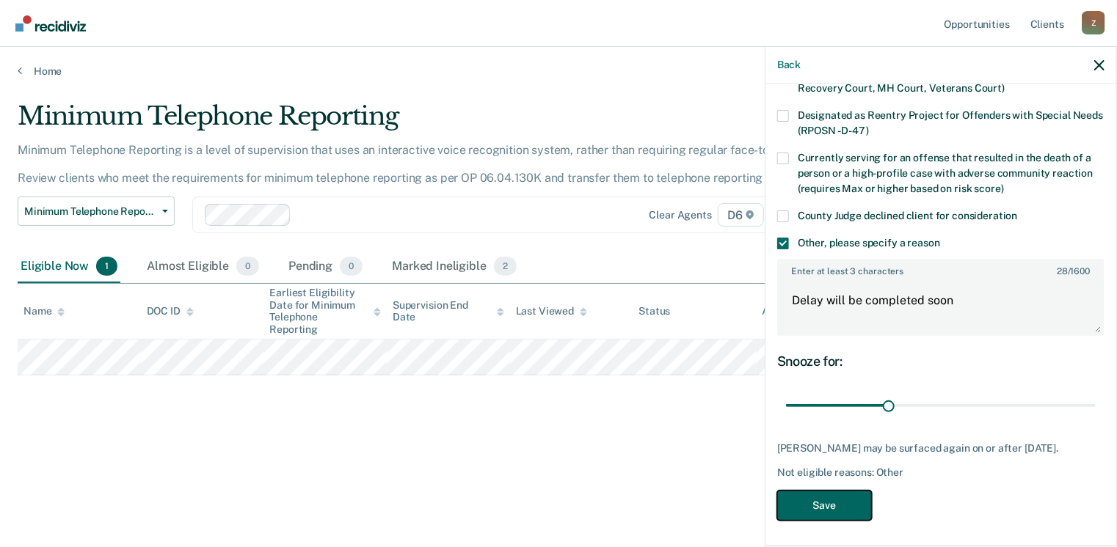
click at [833, 494] on button "Save" at bounding box center [824, 506] width 95 height 30
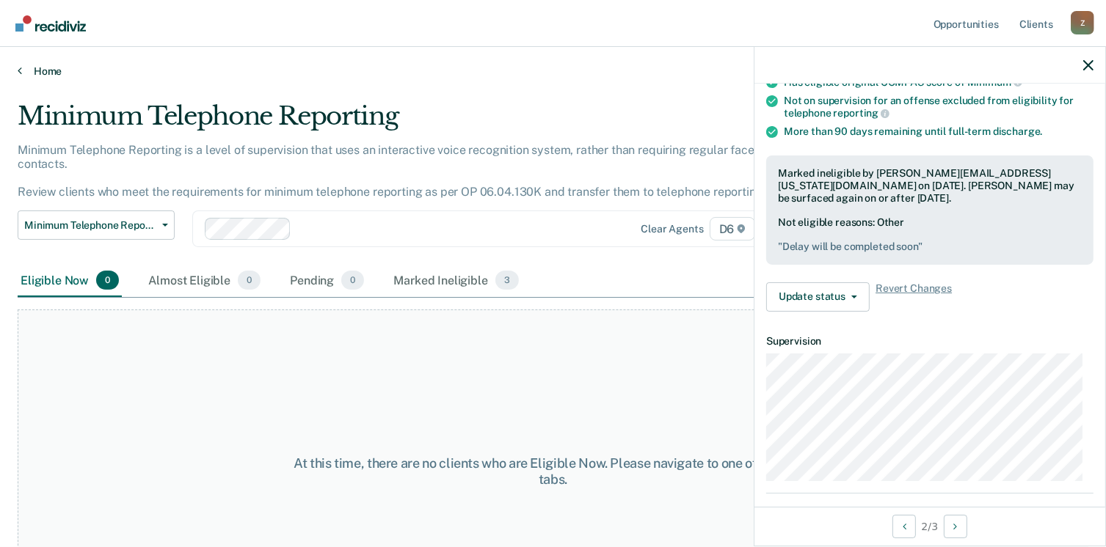
click at [27, 70] on link "Home" at bounding box center [553, 71] width 1070 height 13
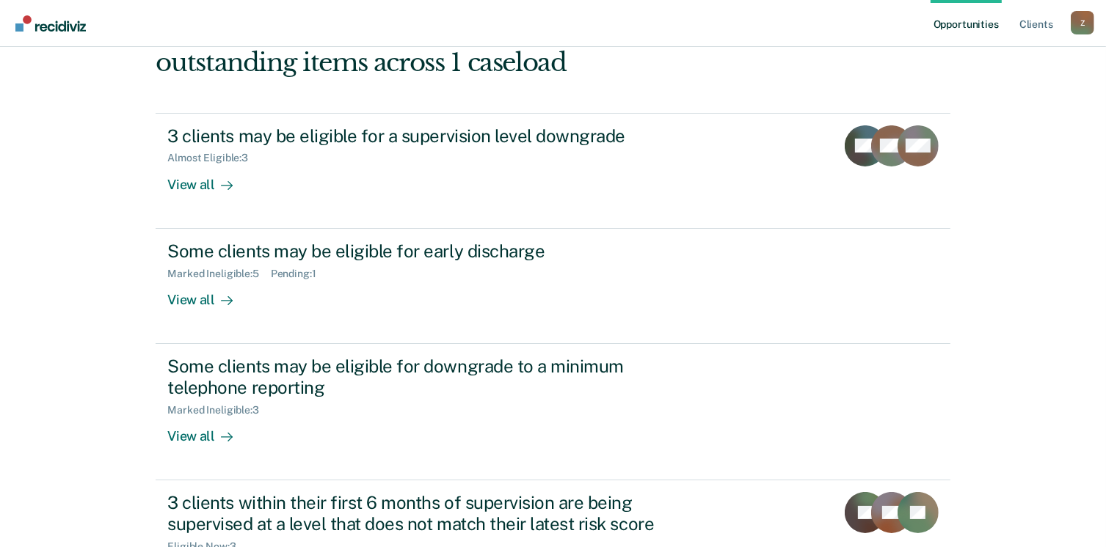
scroll to position [234, 0]
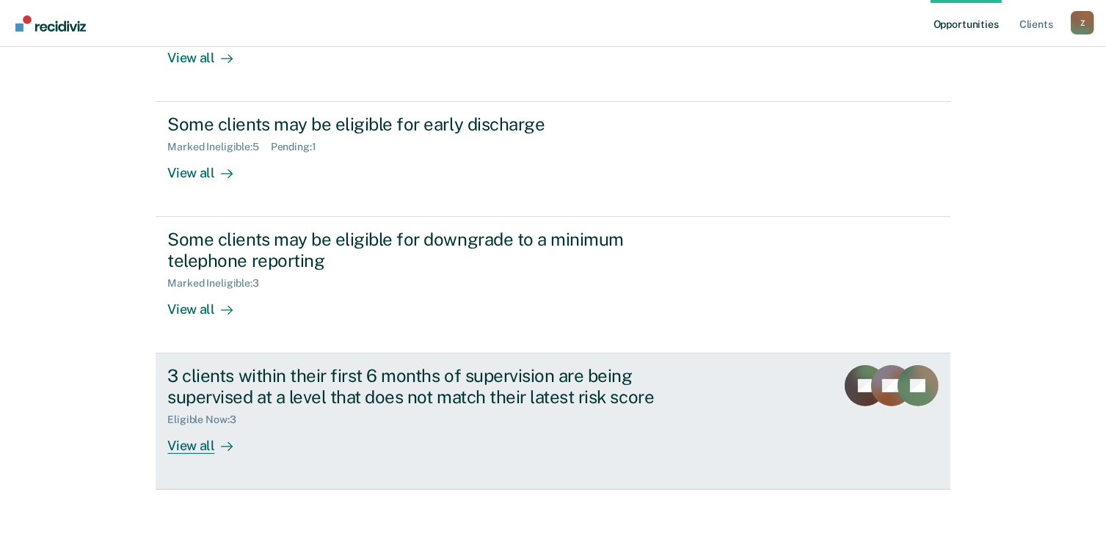
click at [190, 445] on div "View all" at bounding box center [208, 440] width 82 height 29
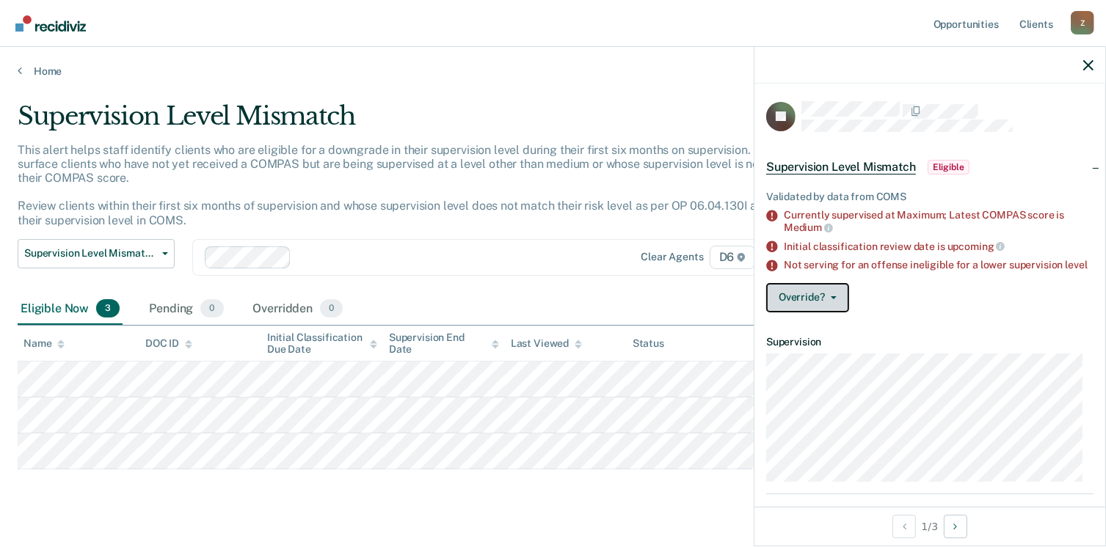
click at [832, 299] on icon "button" at bounding box center [834, 297] width 6 height 3
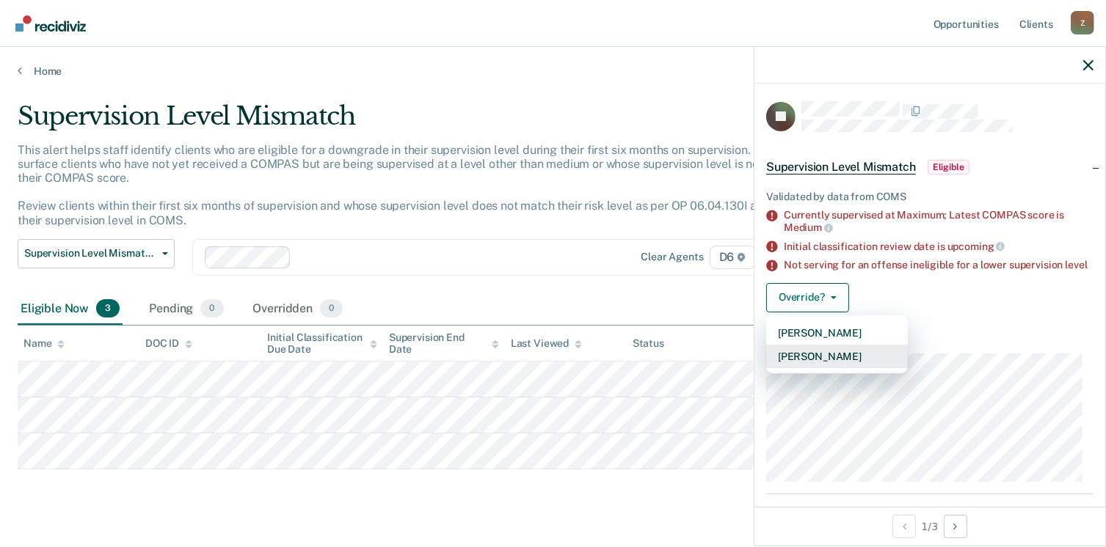
click at [820, 368] on button "[PERSON_NAME]" at bounding box center [837, 356] width 142 height 23
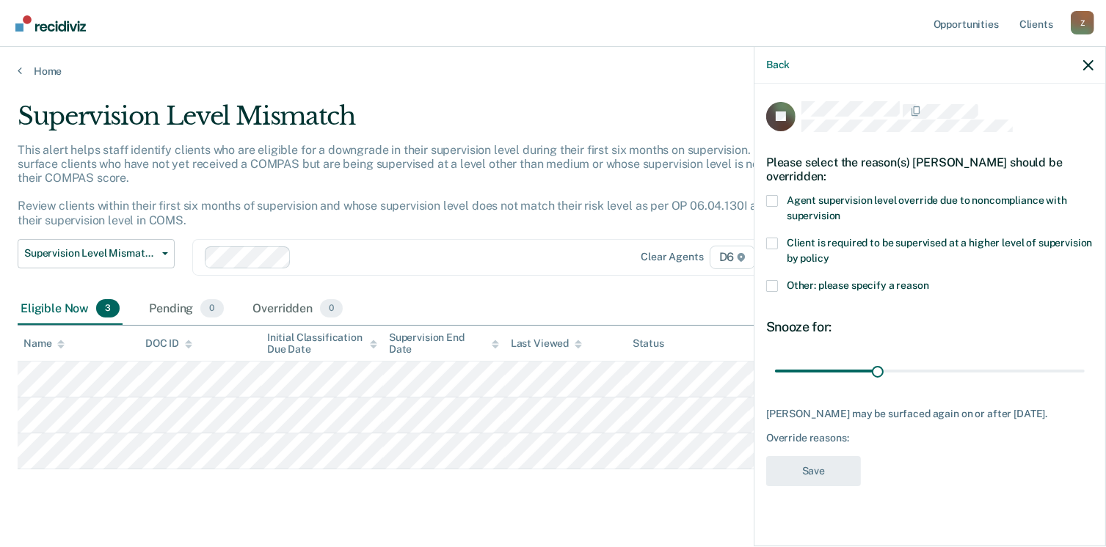
click at [769, 287] on span at bounding box center [772, 286] width 12 height 12
click at [929, 280] on input "Other: please specify a reason" at bounding box center [929, 280] width 0 height 0
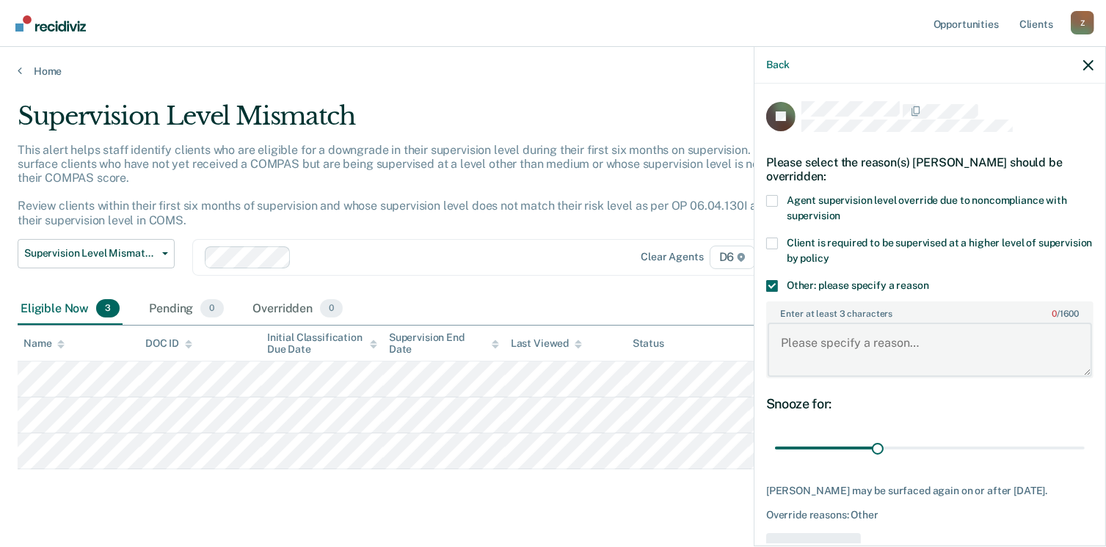
click at [782, 332] on textarea "Enter at least 3 characters 0 / 1600" at bounding box center [929, 350] width 324 height 54
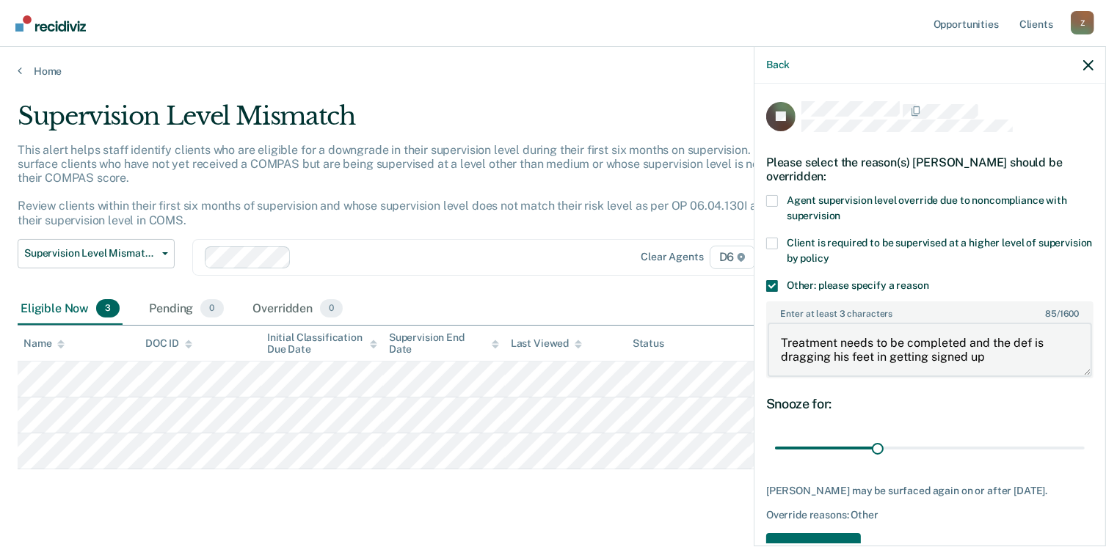
type textarea "Treatment needs to be completed and the def is dragging his feet in getting sig…"
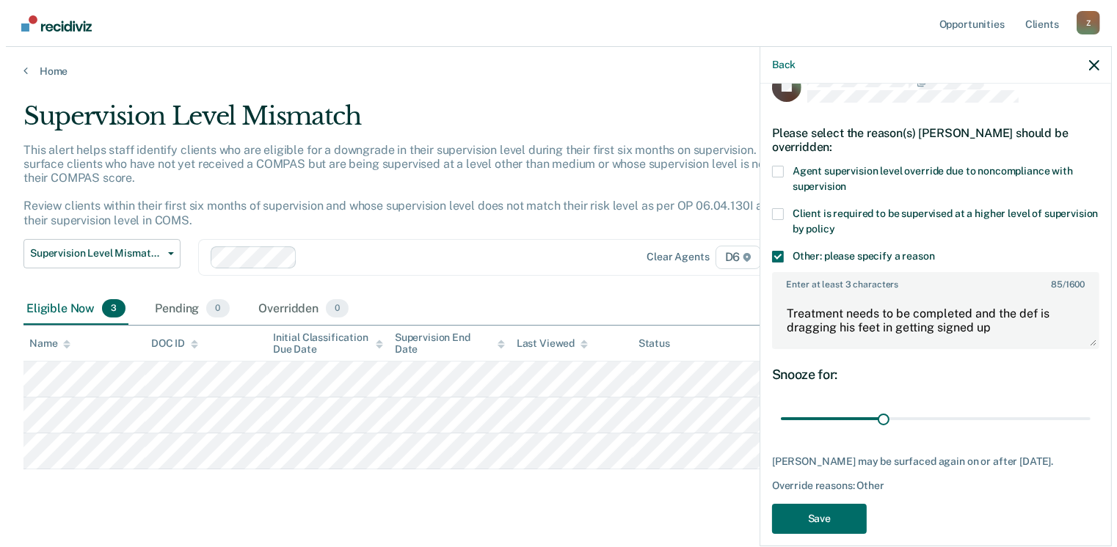
scroll to position [55, 0]
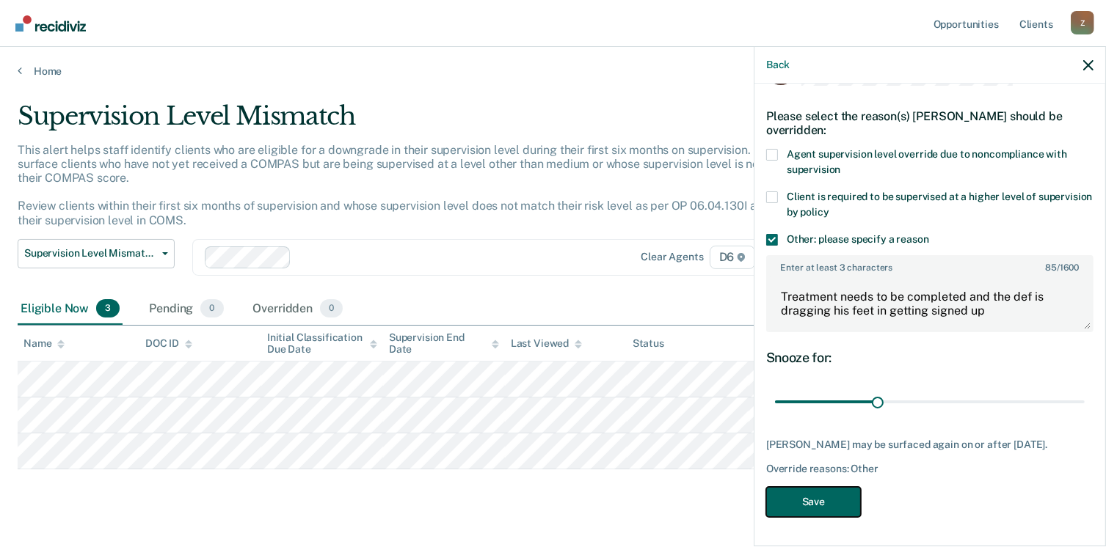
click at [830, 498] on button "Save" at bounding box center [813, 502] width 95 height 30
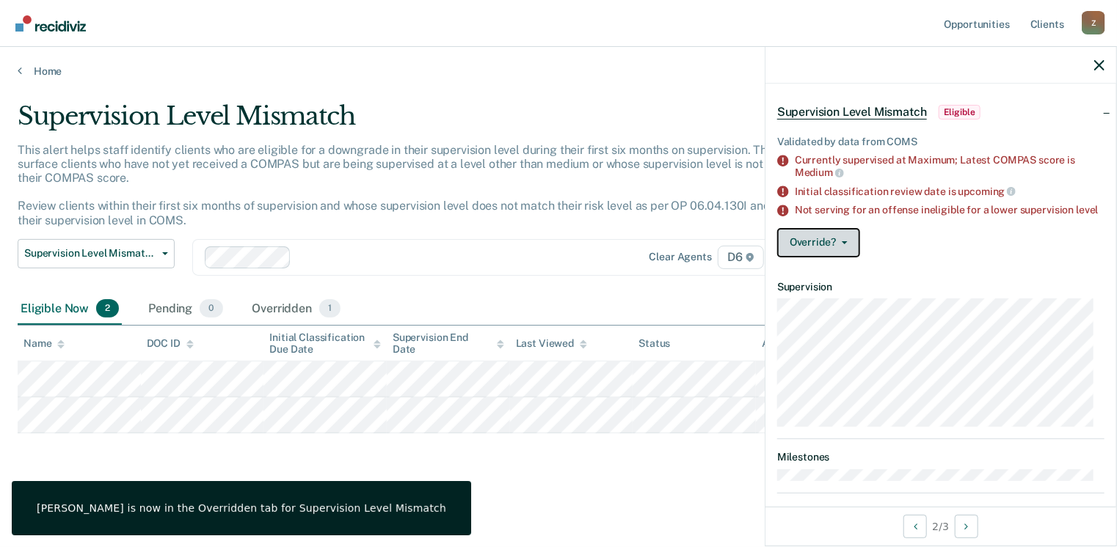
click at [840, 256] on button "Override?" at bounding box center [818, 242] width 83 height 29
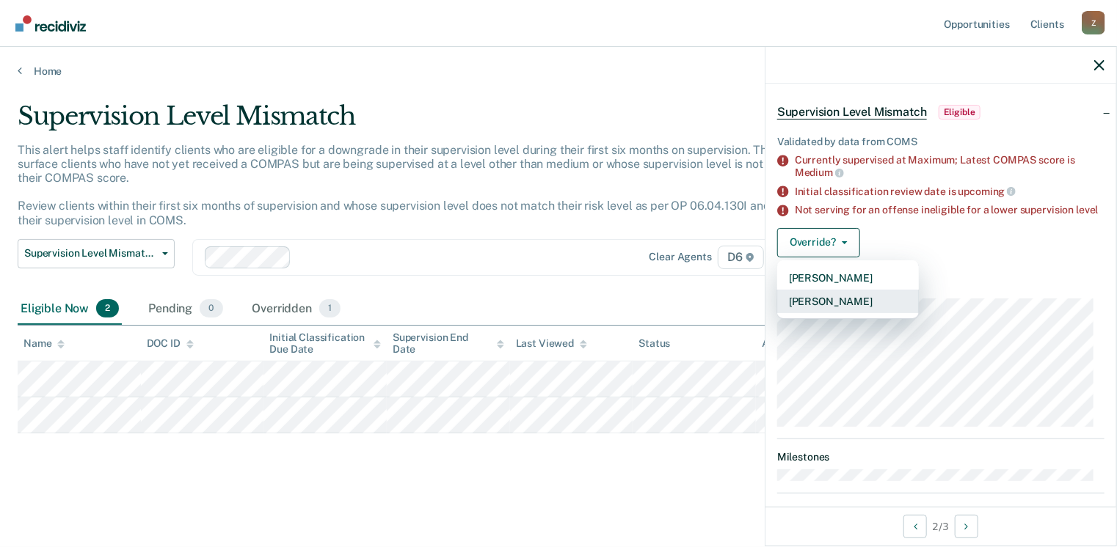
click at [823, 313] on button "[PERSON_NAME]" at bounding box center [848, 301] width 142 height 23
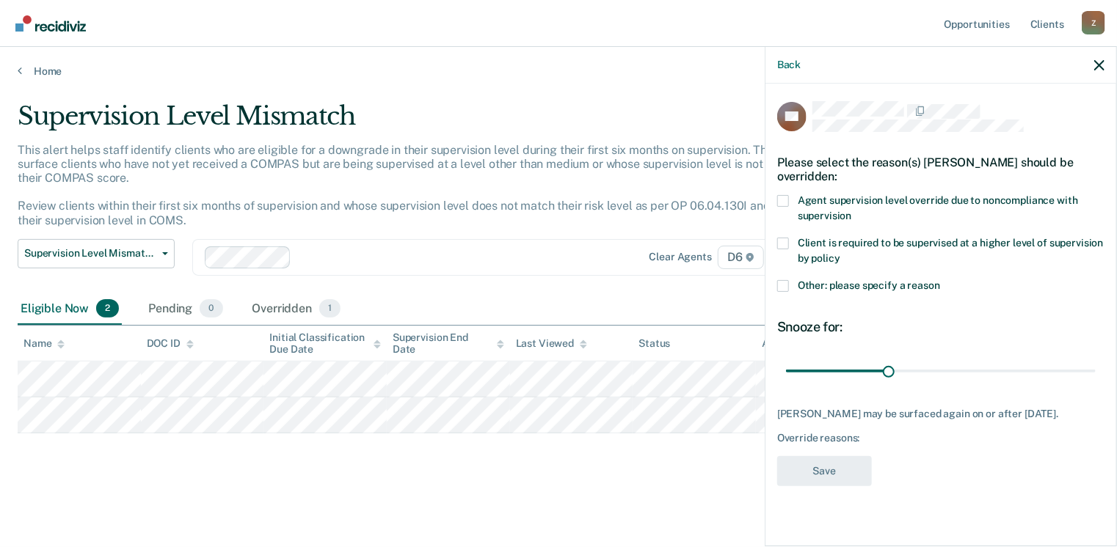
click at [788, 285] on span at bounding box center [783, 286] width 12 height 12
click at [940, 280] on input "Other: please specify a reason" at bounding box center [940, 280] width 0 height 0
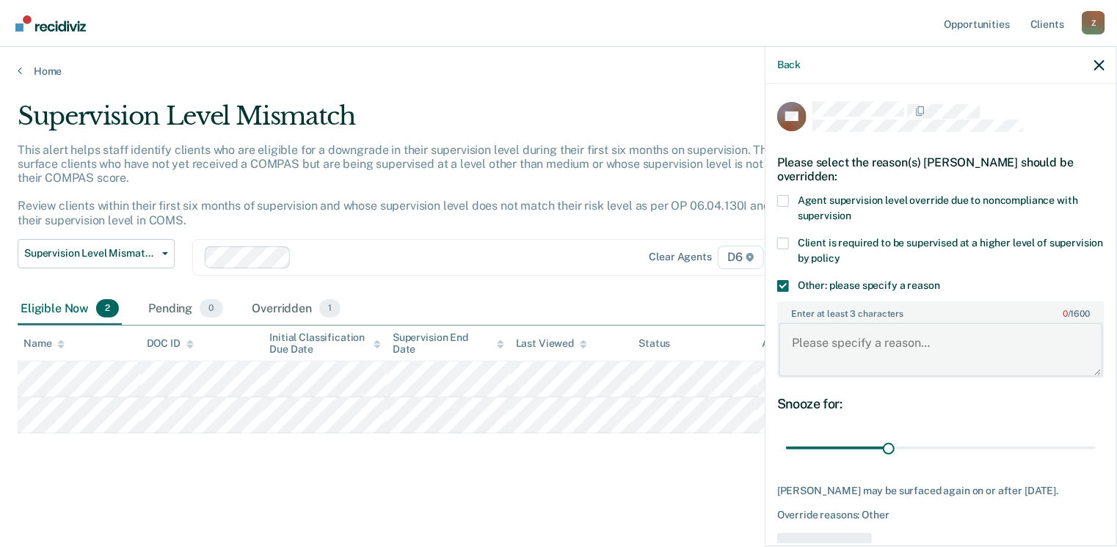
click at [800, 348] on textarea "Enter at least 3 characters 0 / 1600" at bounding box center [940, 350] width 324 height 54
type textarea "Treatment needs to be completed"
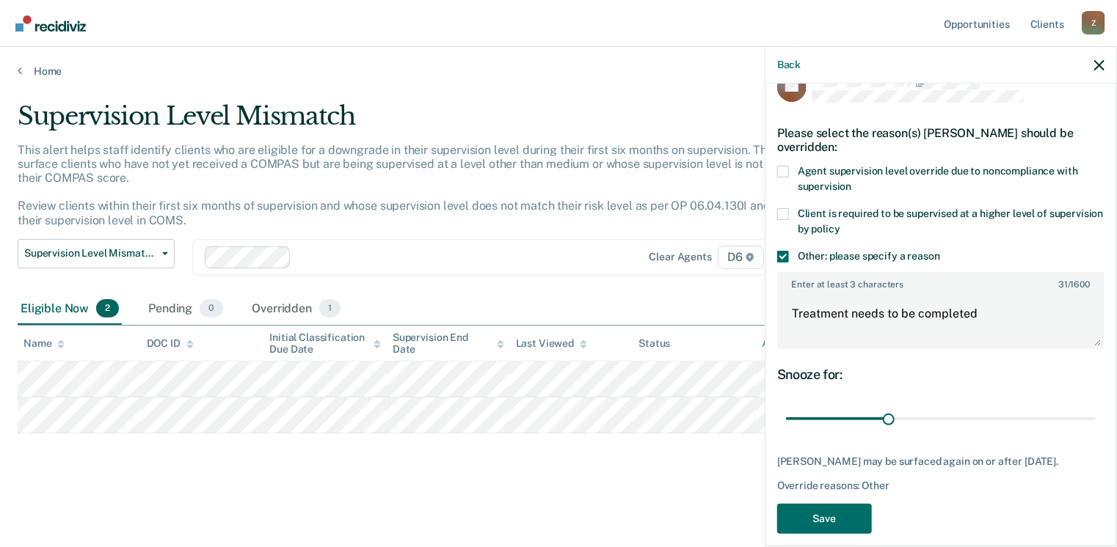
scroll to position [55, 0]
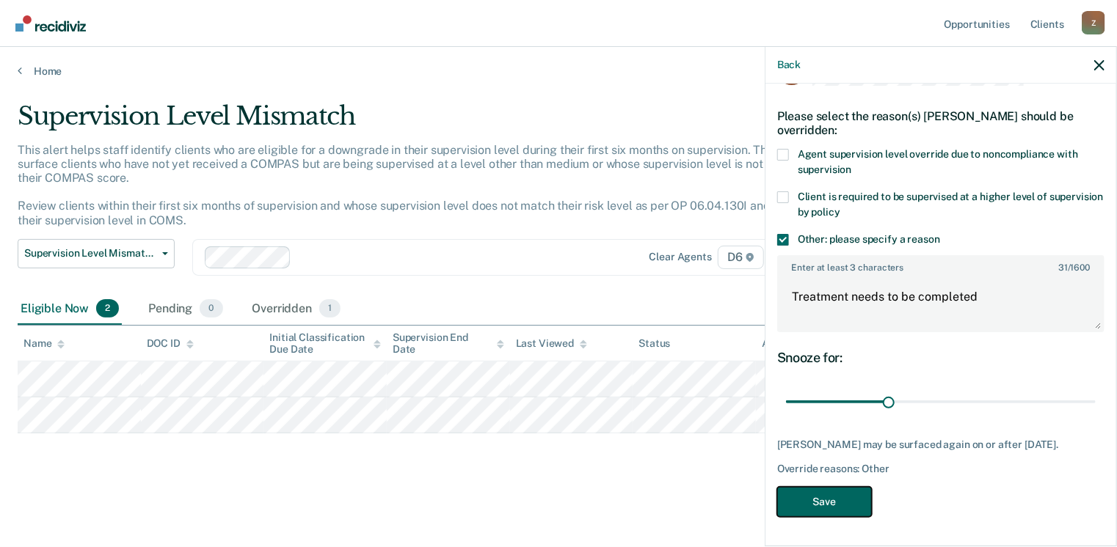
click at [825, 492] on button "Save" at bounding box center [824, 502] width 95 height 30
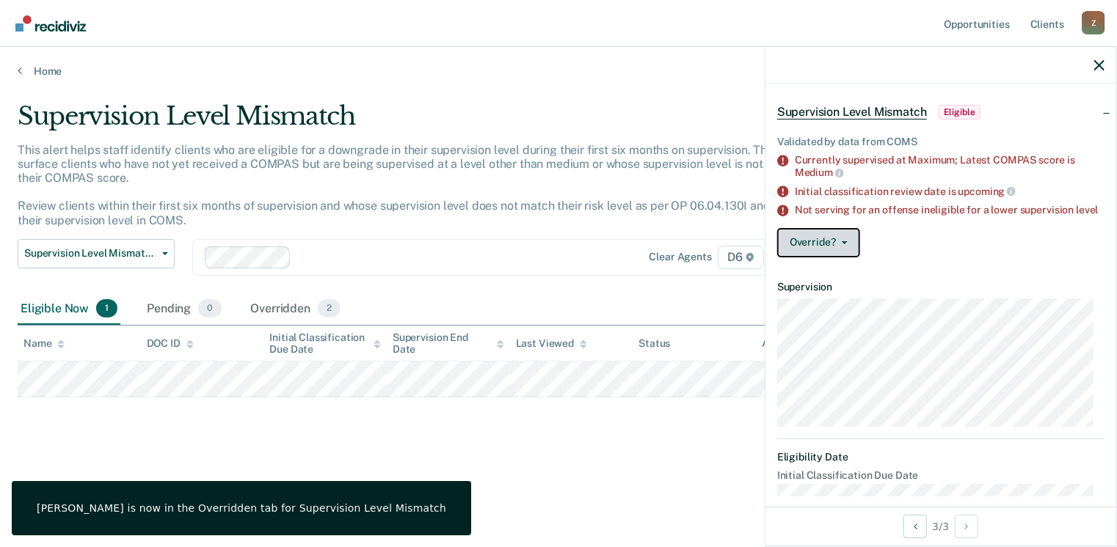
click at [850, 253] on button "Override?" at bounding box center [818, 242] width 83 height 29
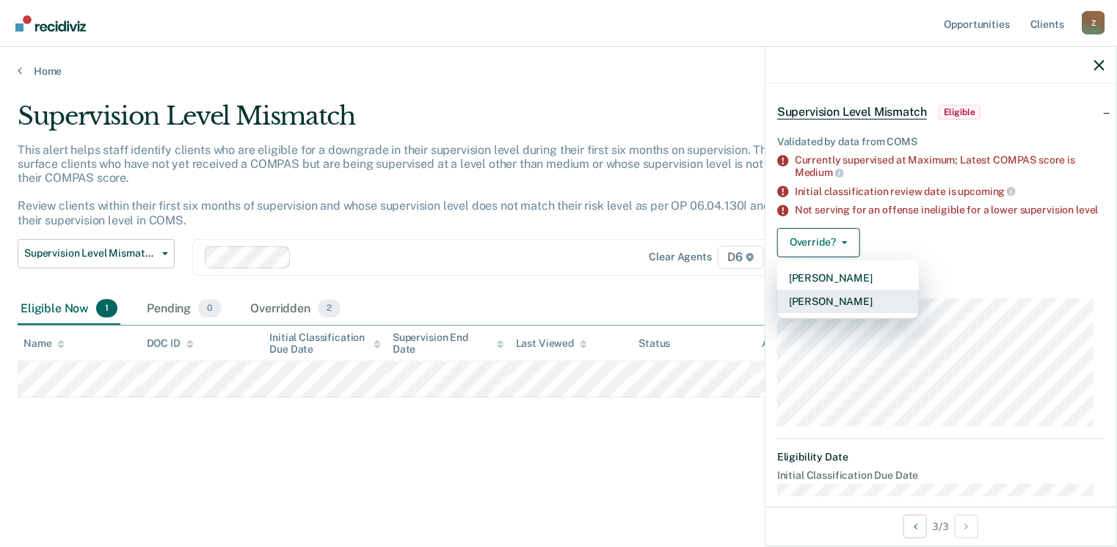
click at [818, 309] on button "[PERSON_NAME]" at bounding box center [848, 301] width 142 height 23
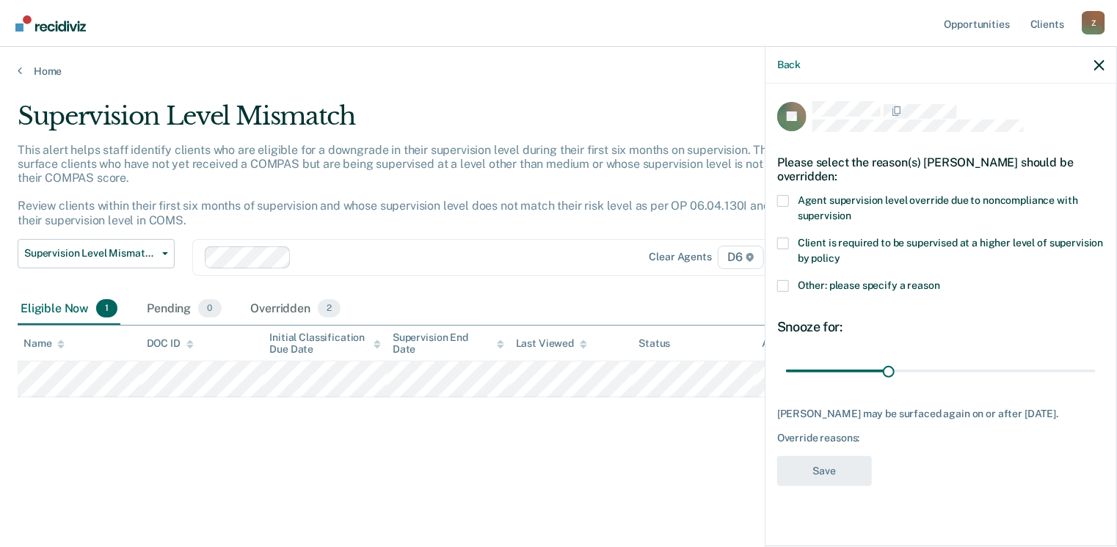
click at [787, 280] on span at bounding box center [783, 286] width 12 height 12
click at [940, 280] on input "Other: please specify a reason" at bounding box center [940, 280] width 0 height 0
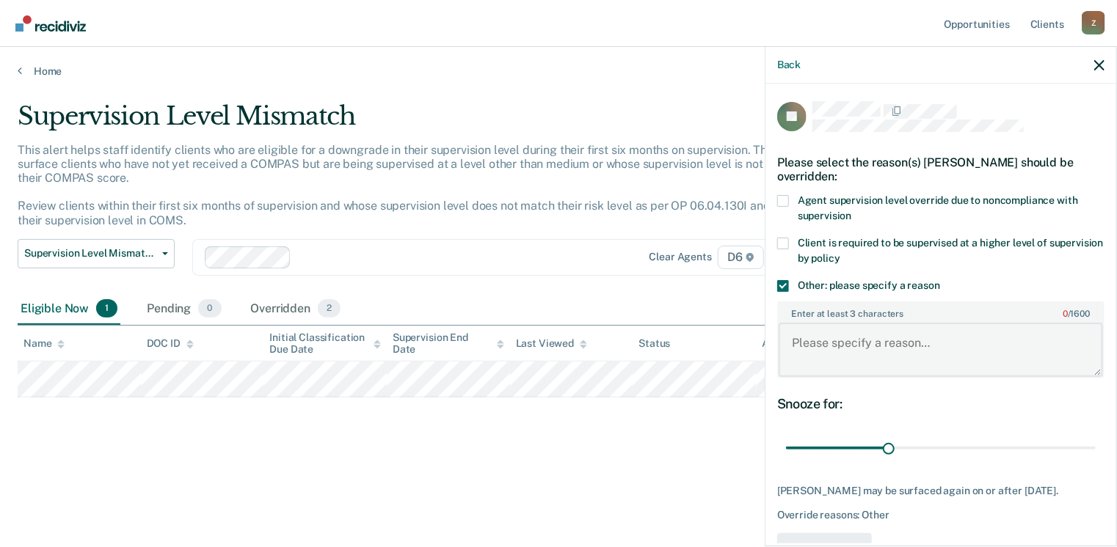
click at [799, 335] on textarea "Enter at least 3 characters 0 / 1600" at bounding box center [940, 350] width 324 height 54
type textarea "needs to get into treatment and complete"
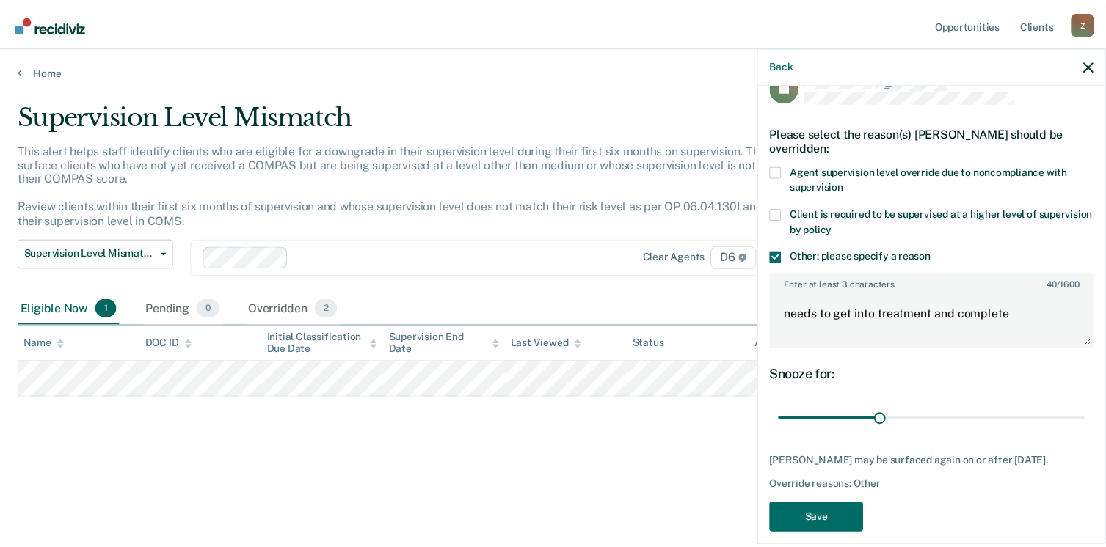
scroll to position [43, 0]
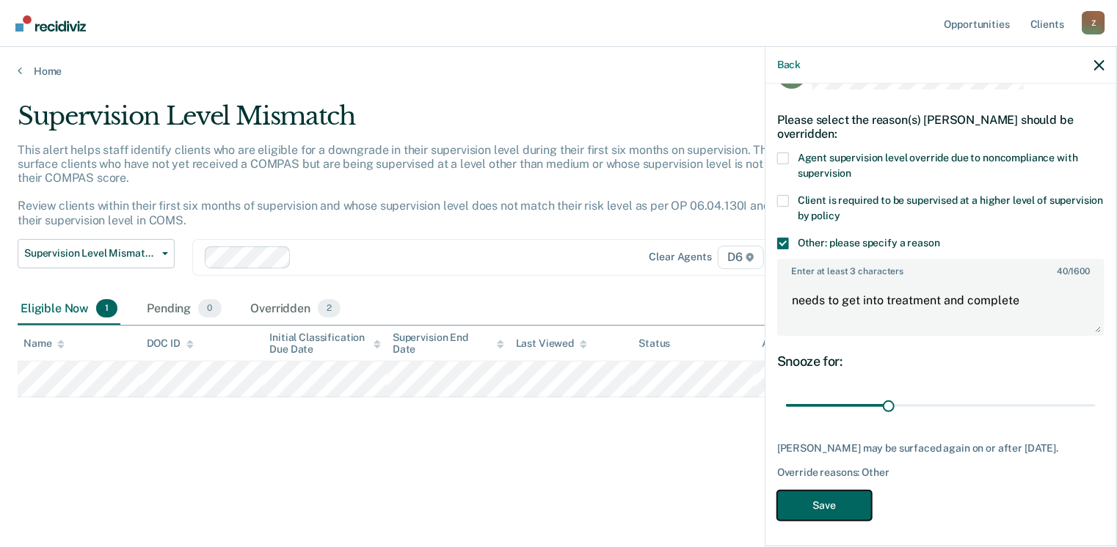
click at [836, 500] on button "Save" at bounding box center [824, 506] width 95 height 30
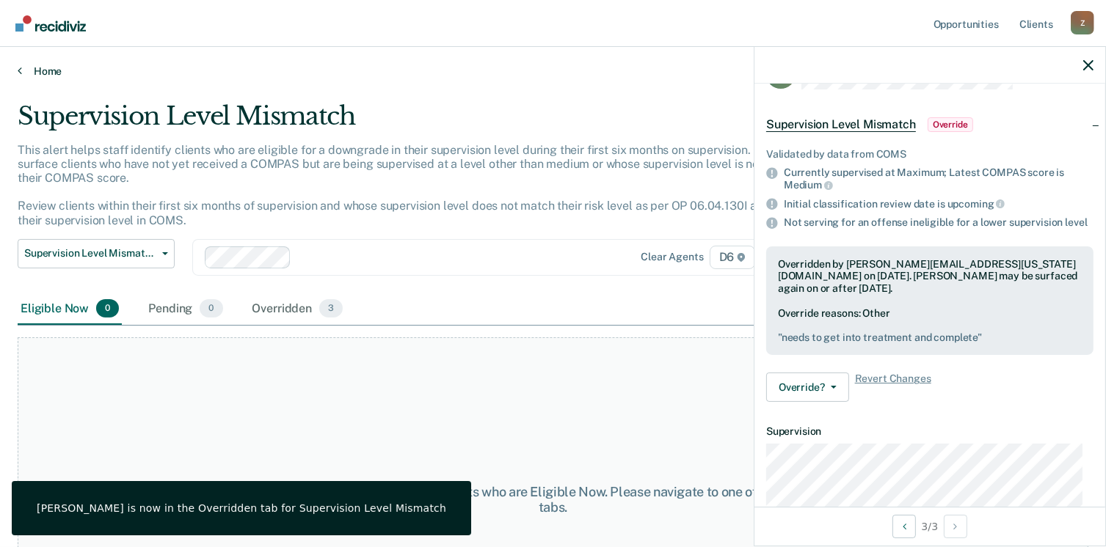
click at [21, 72] on link "Home" at bounding box center [553, 71] width 1070 height 13
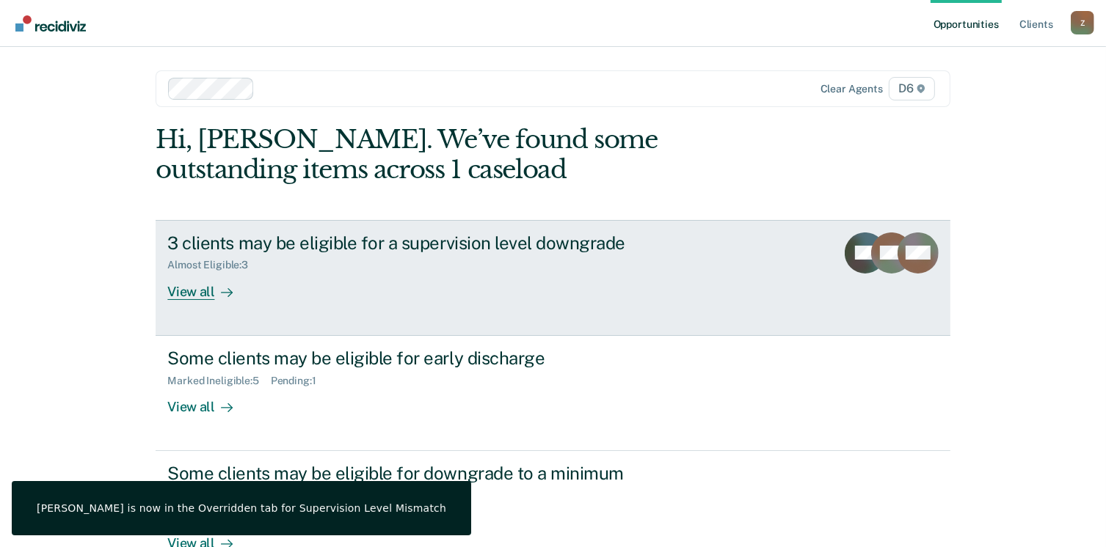
click at [193, 285] on div "View all" at bounding box center [208, 285] width 82 height 29
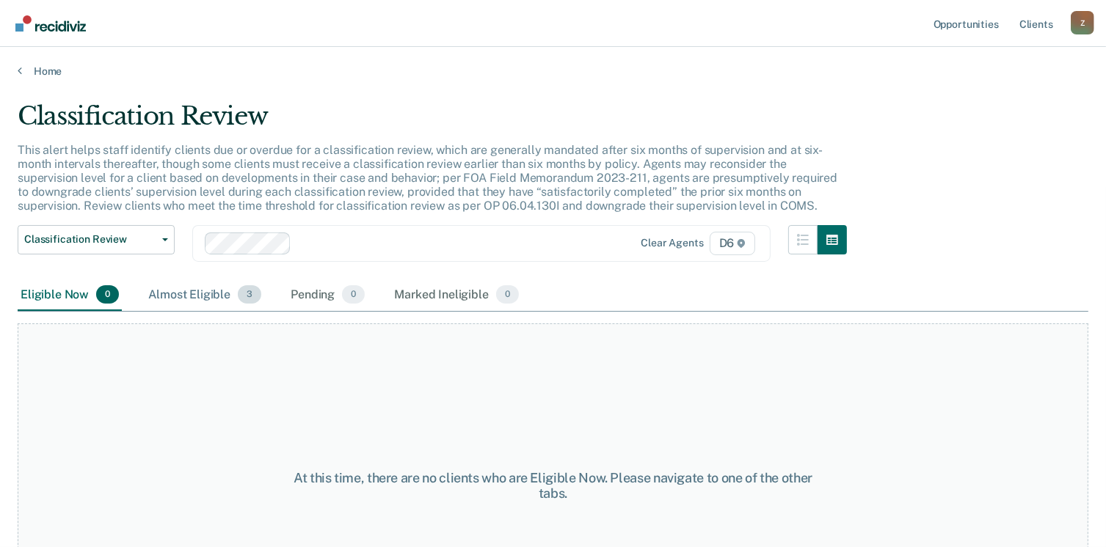
click at [221, 290] on div "Almost Eligible 3" at bounding box center [204, 296] width 119 height 32
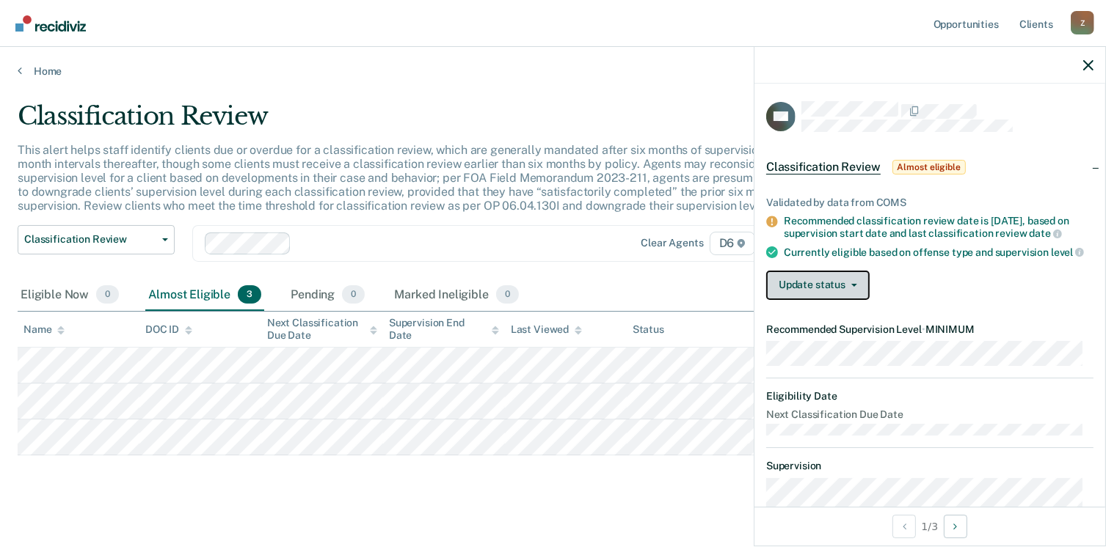
click at [854, 290] on button "Update status" at bounding box center [817, 285] width 103 height 29
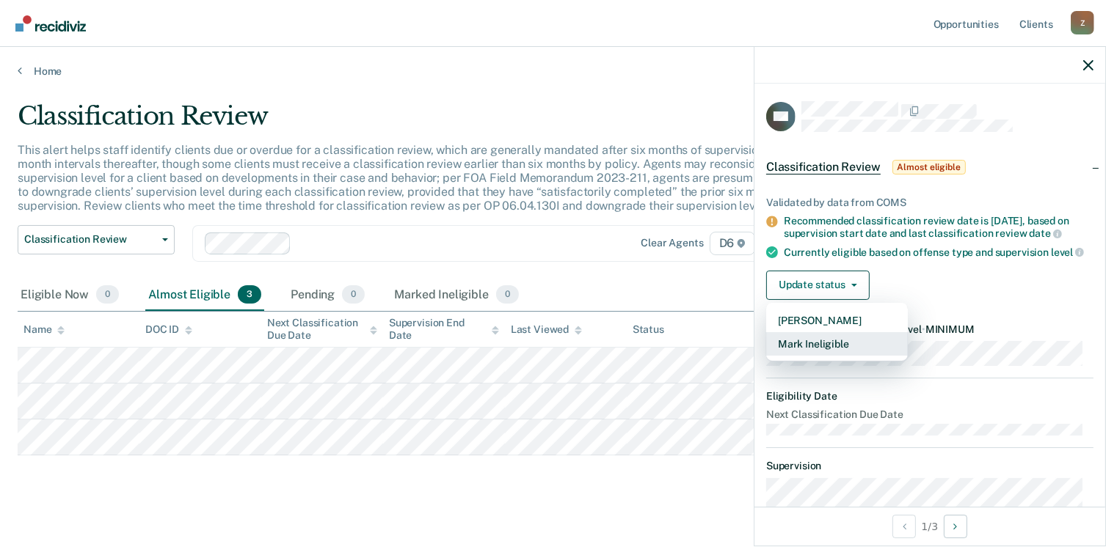
click at [828, 354] on button "Mark Ineligible" at bounding box center [837, 343] width 142 height 23
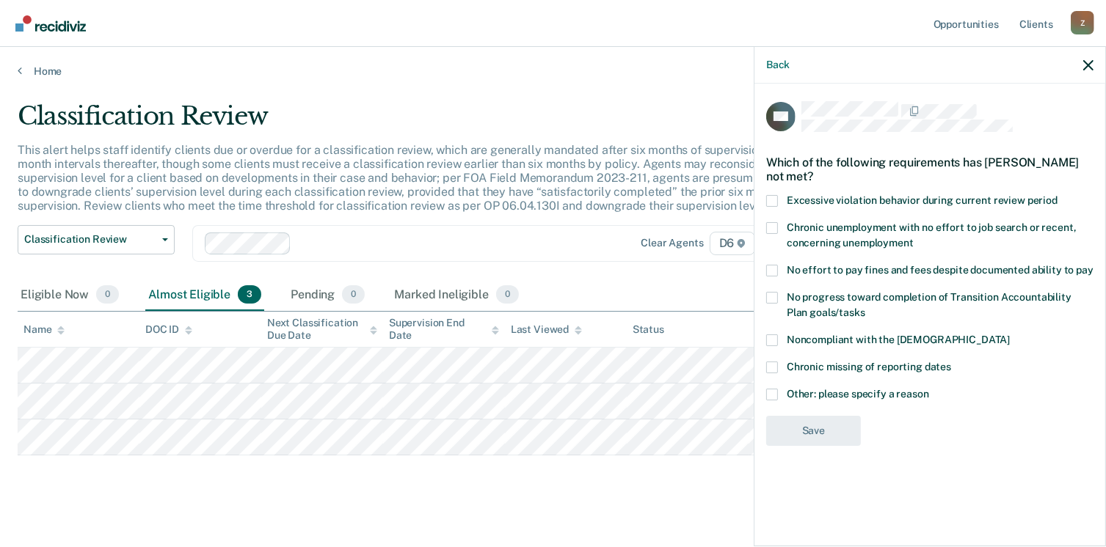
click at [775, 391] on span at bounding box center [772, 395] width 12 height 12
click at [929, 389] on input "Other: please specify a reason" at bounding box center [929, 389] width 0 height 0
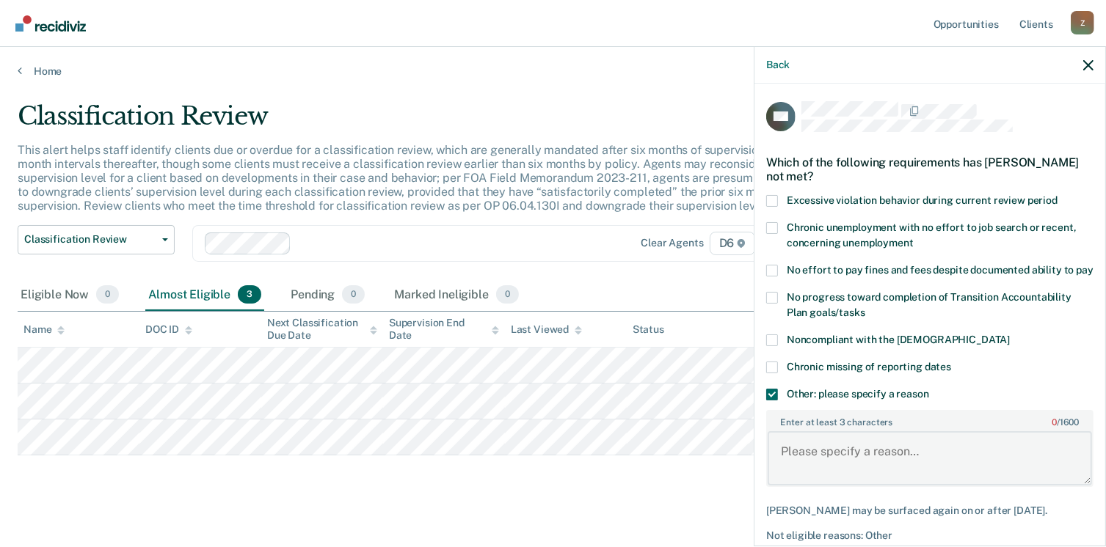
click at [785, 464] on textarea "Enter at least 3 characters 0 / 1600" at bounding box center [929, 458] width 324 height 54
type textarea "probation violations and drug use"
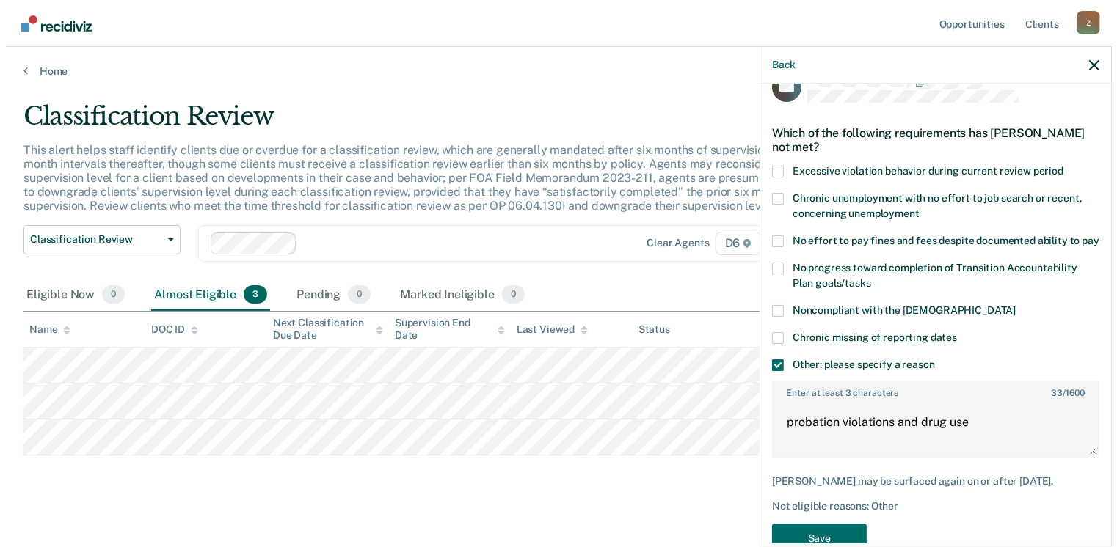
scroll to position [79, 0]
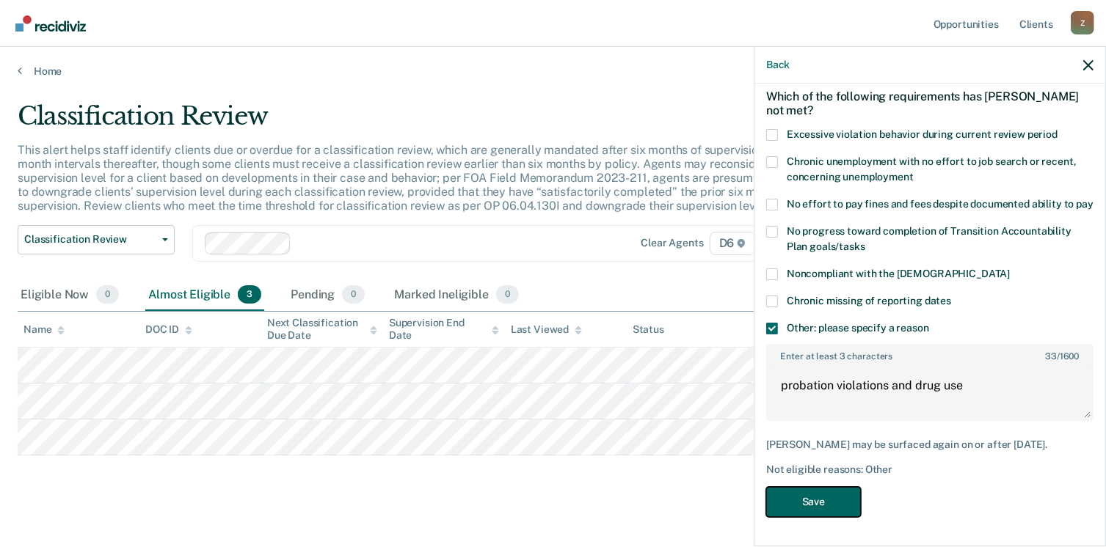
click at [845, 513] on button "Save" at bounding box center [813, 502] width 95 height 30
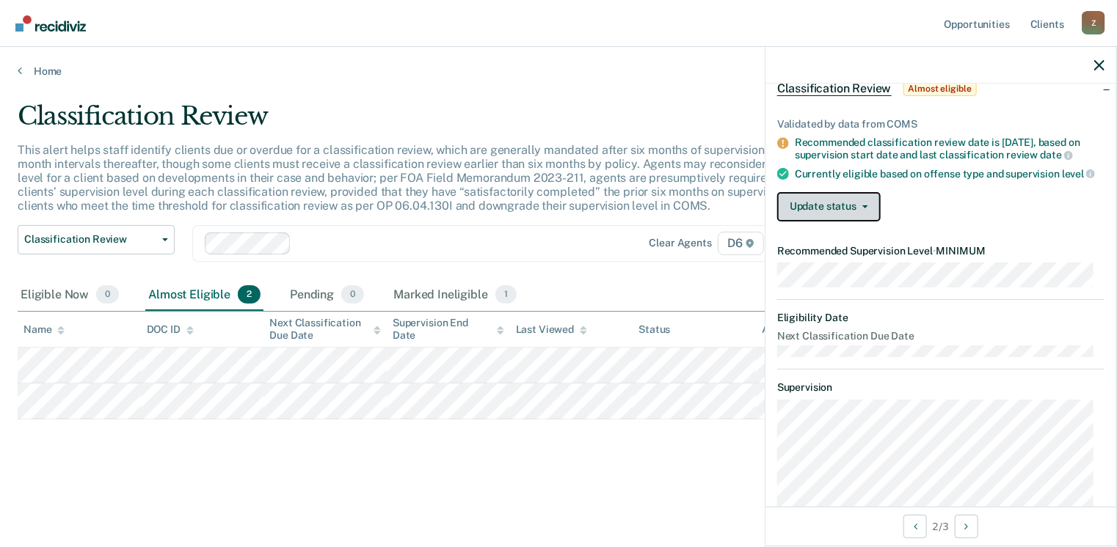
click at [860, 213] on button "Update status" at bounding box center [828, 206] width 103 height 29
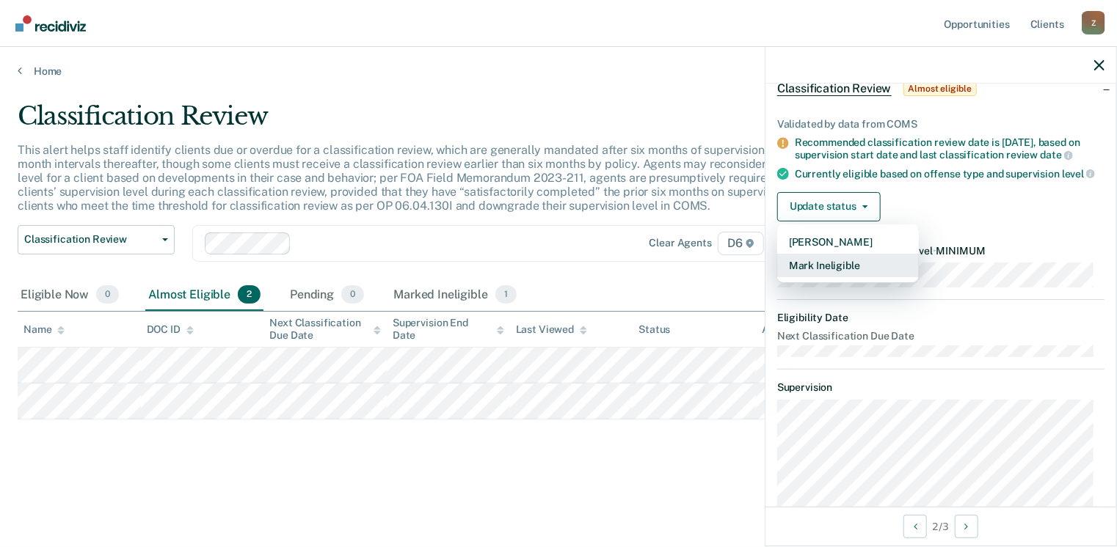
click at [839, 275] on button "Mark Ineligible" at bounding box center [848, 265] width 142 height 23
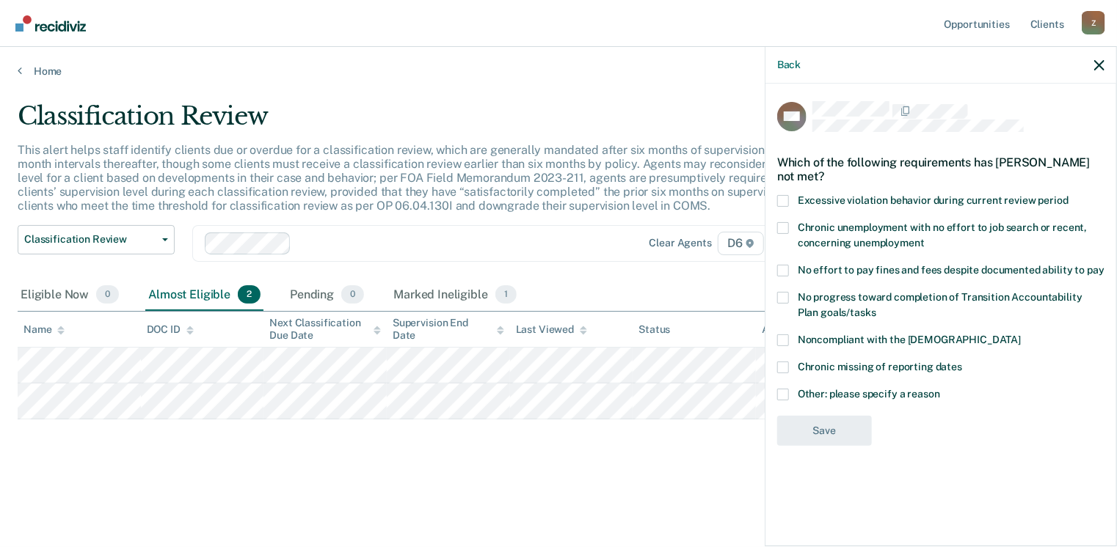
click at [782, 390] on span at bounding box center [783, 395] width 12 height 12
click at [940, 389] on input "Other: please specify a reason" at bounding box center [940, 389] width 0 height 0
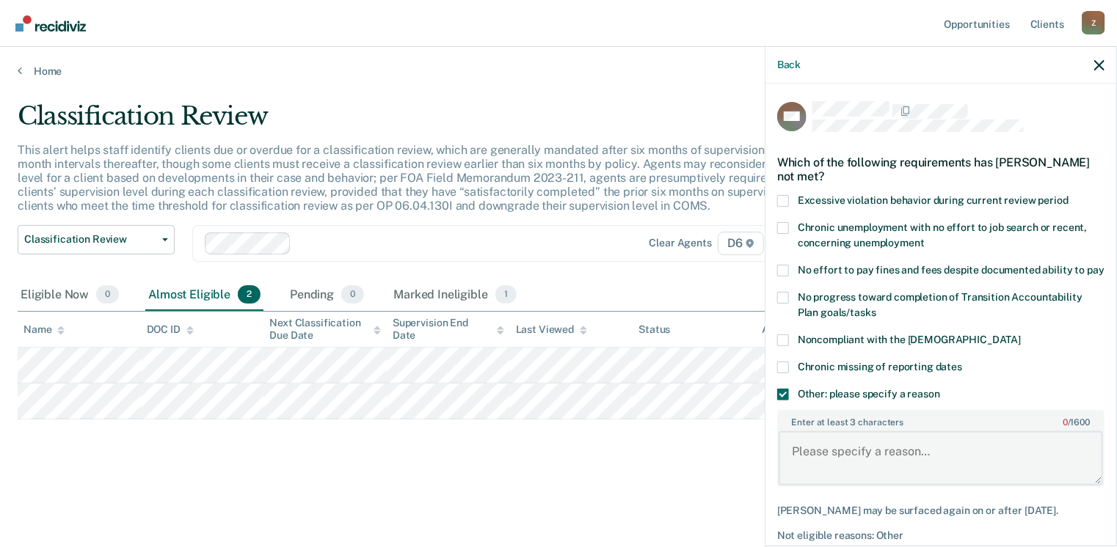
click at [798, 467] on textarea "Enter at least 3 characters 0 / 1600" at bounding box center [940, 458] width 324 height 54
type textarea "needs to complete GED"
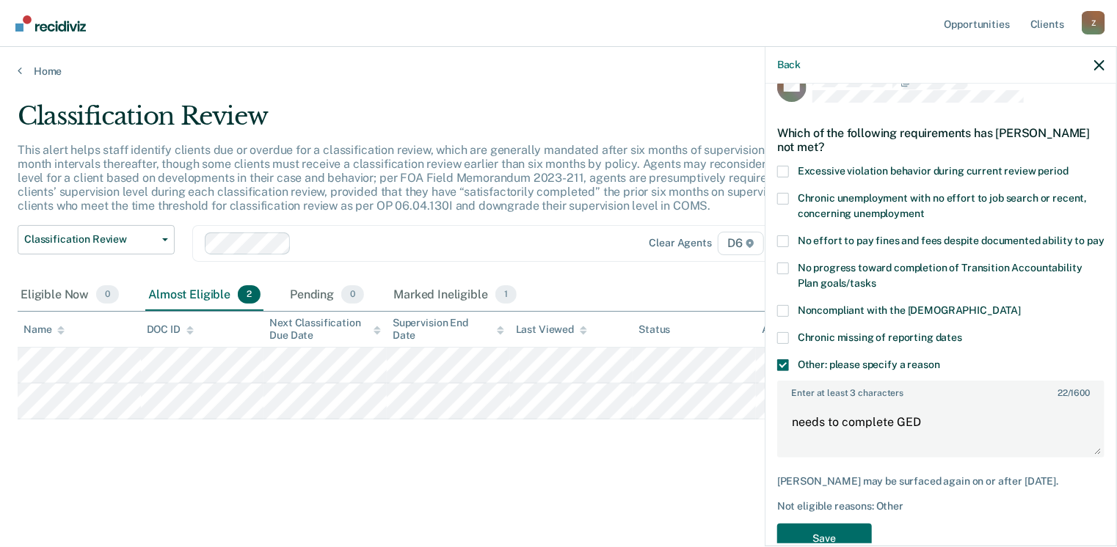
scroll to position [79, 0]
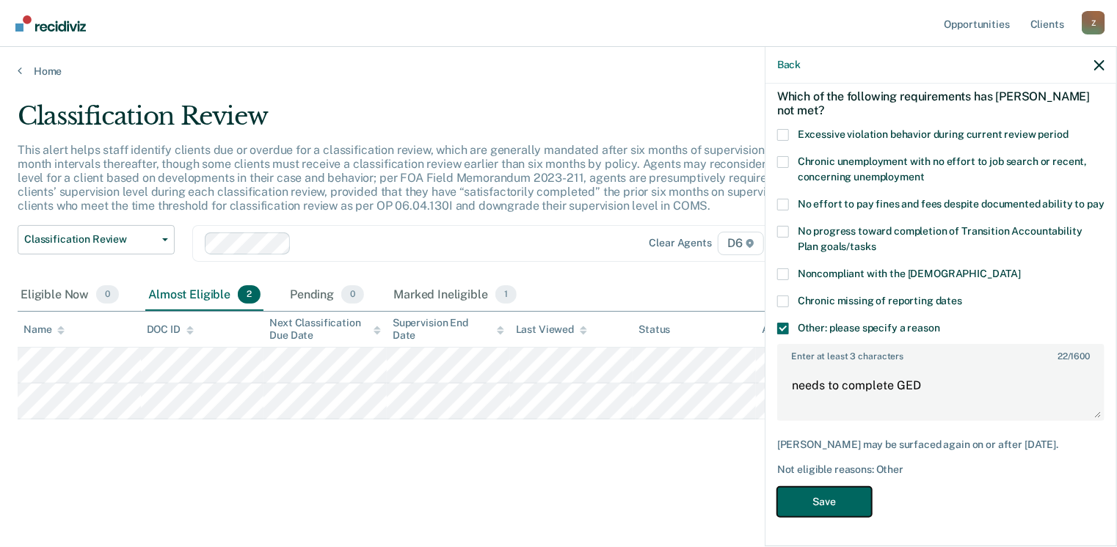
click at [825, 514] on button "Save" at bounding box center [824, 502] width 95 height 30
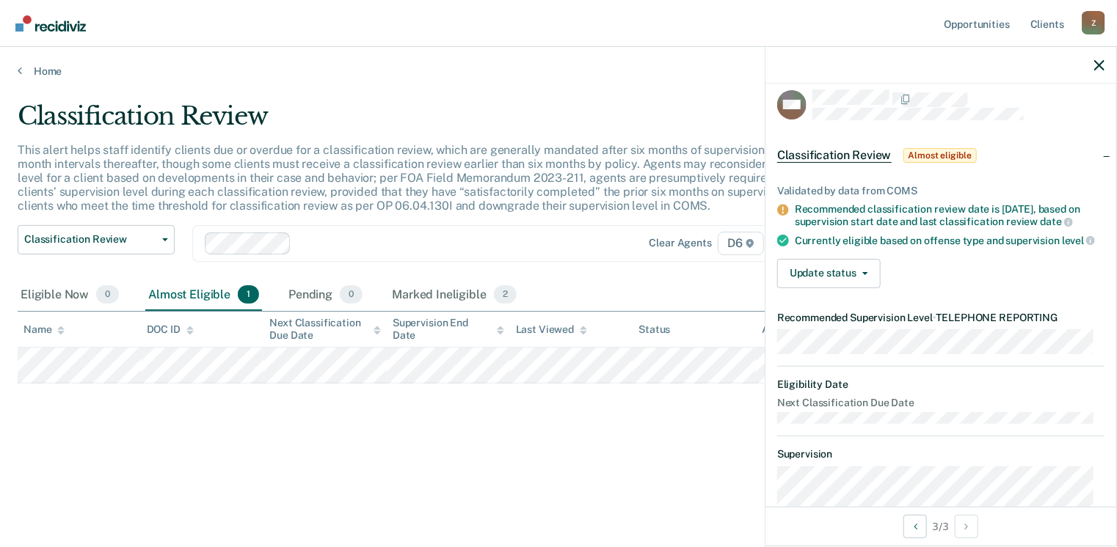
scroll to position [0, 0]
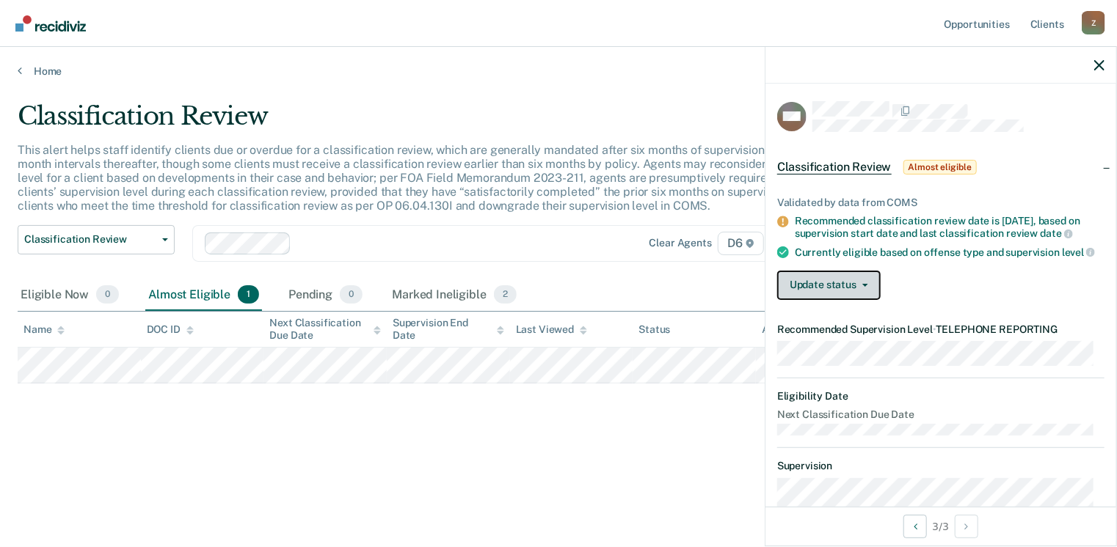
click at [867, 294] on button "Update status" at bounding box center [828, 285] width 103 height 29
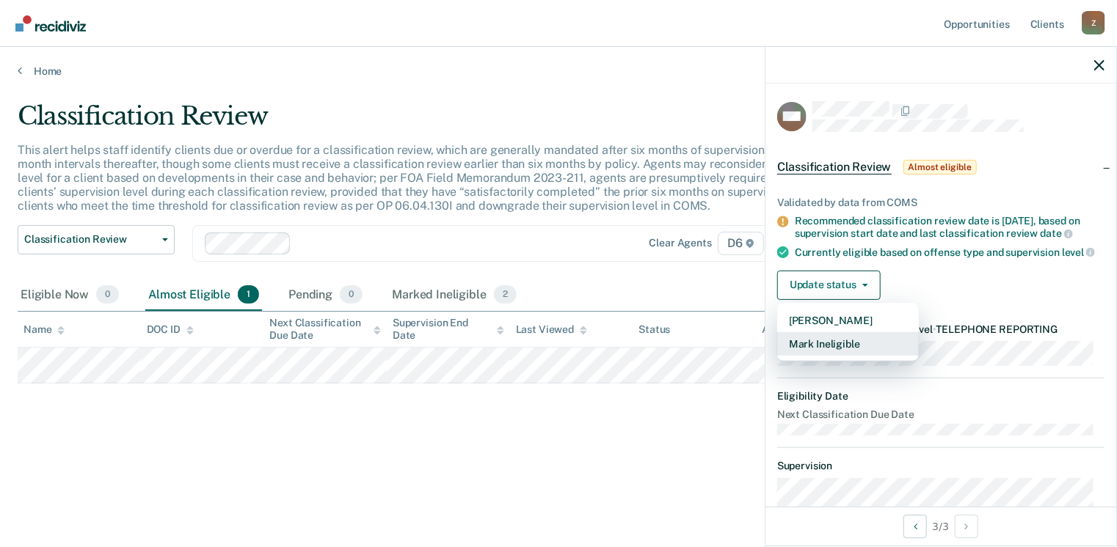
click at [833, 355] on button "Mark Ineligible" at bounding box center [848, 343] width 142 height 23
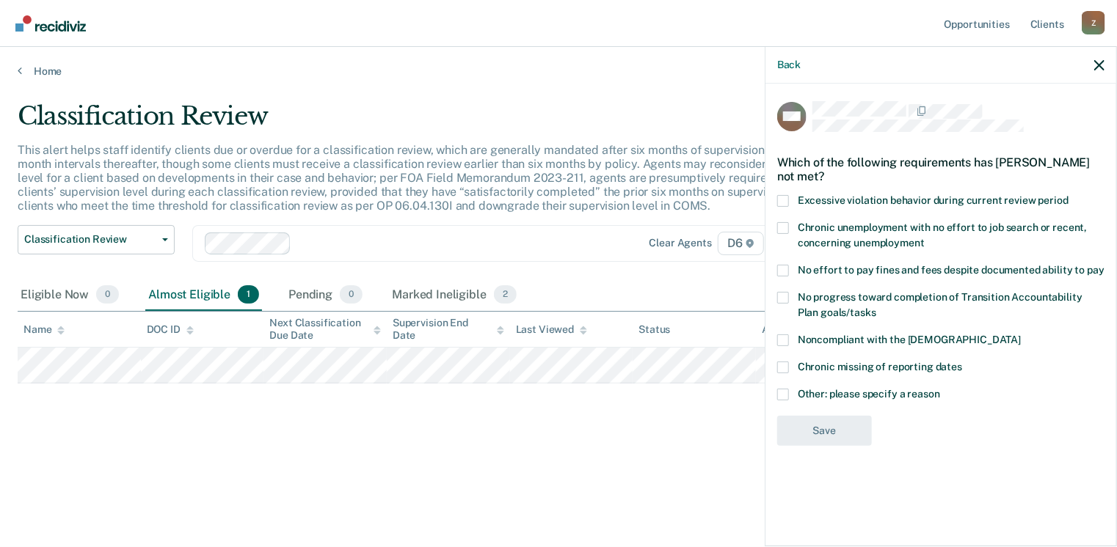
click at [782, 392] on span at bounding box center [783, 395] width 12 height 12
click at [940, 389] on input "Other: please specify a reason" at bounding box center [940, 389] width 0 height 0
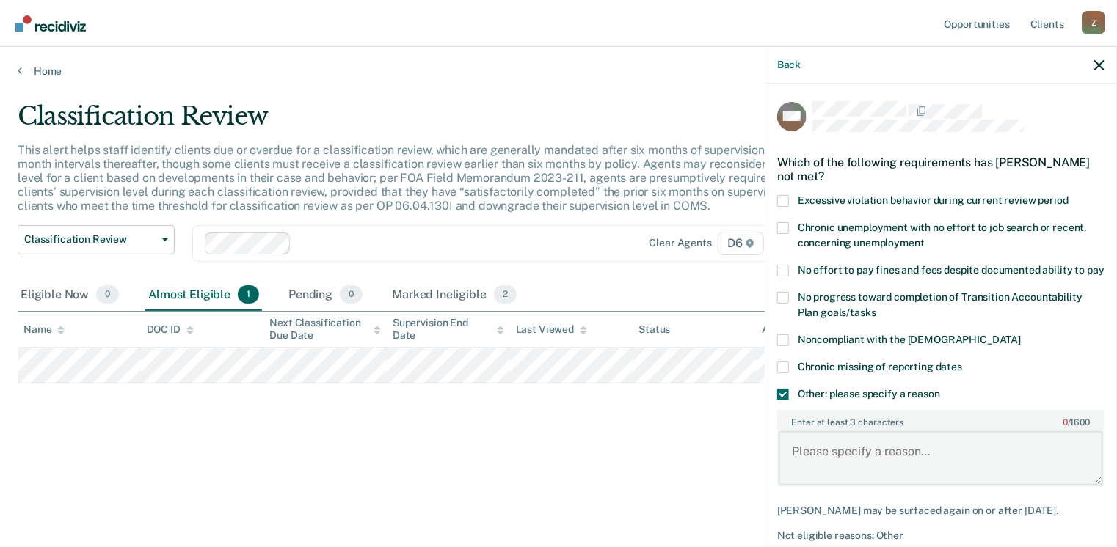
click at [795, 461] on textarea "Enter at least 3 characters 0 / 1600" at bounding box center [940, 458] width 324 height 54
type textarea "does not want to go to telephone reporting."
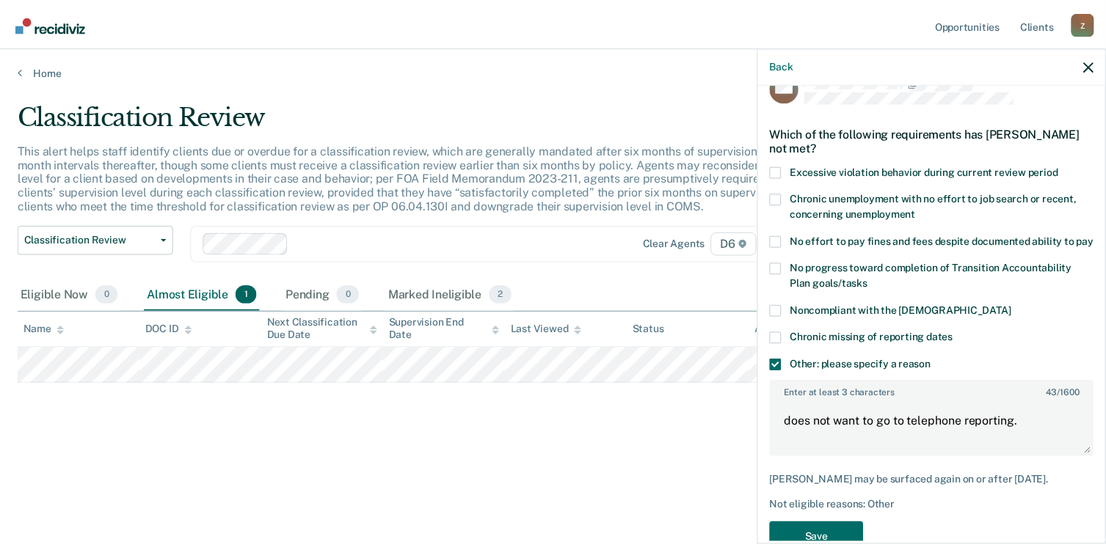
scroll to position [79, 0]
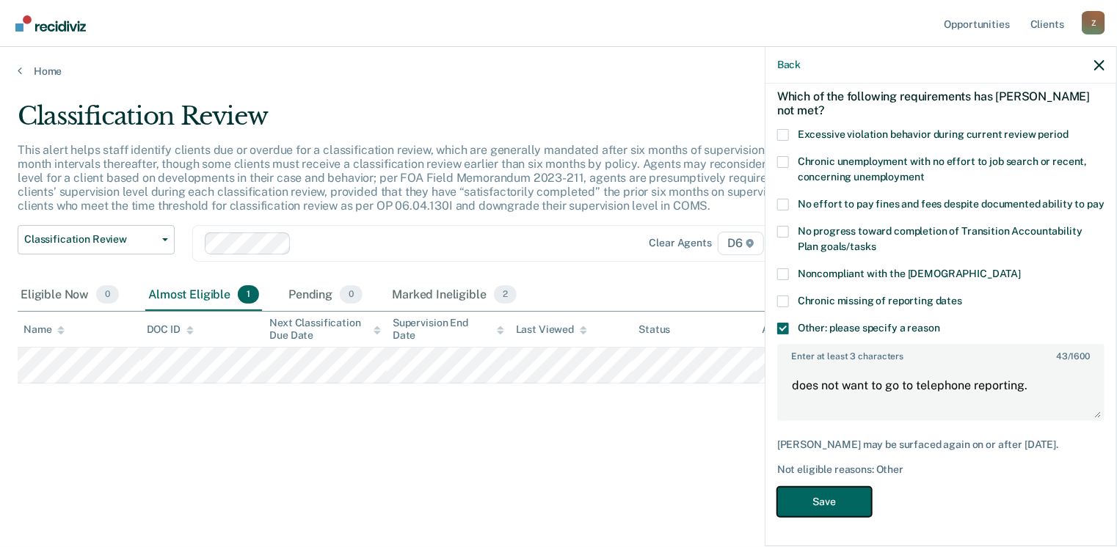
click at [837, 505] on button "Save" at bounding box center [824, 502] width 95 height 30
